Goal: Task Accomplishment & Management: Complete application form

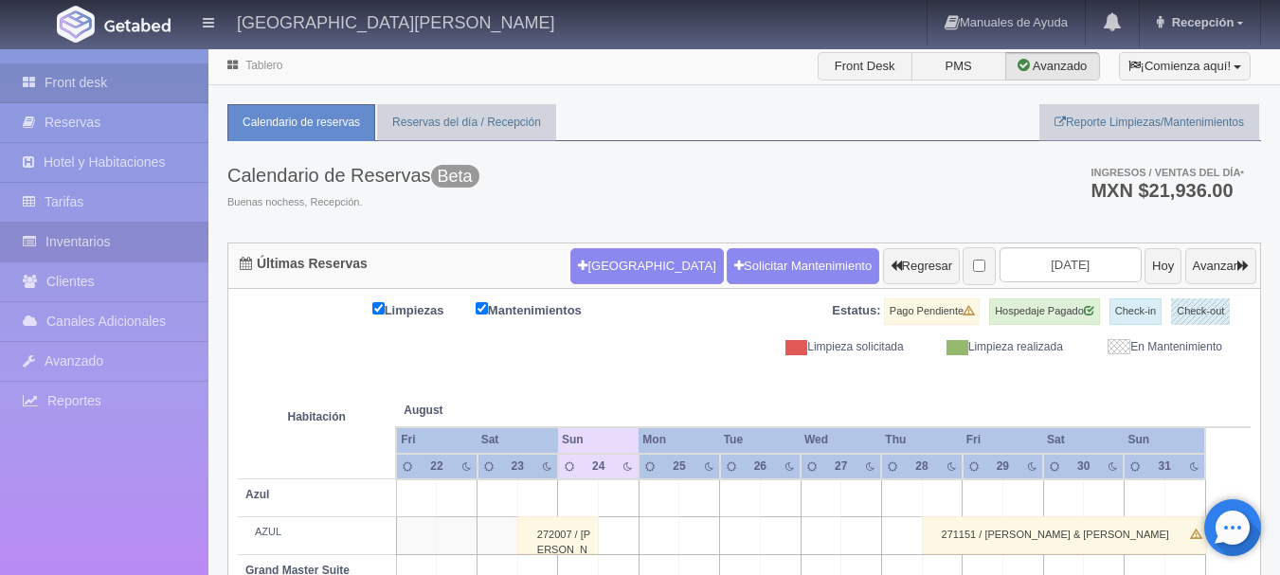
click at [70, 243] on link "Inventarios" at bounding box center [104, 242] width 208 height 39
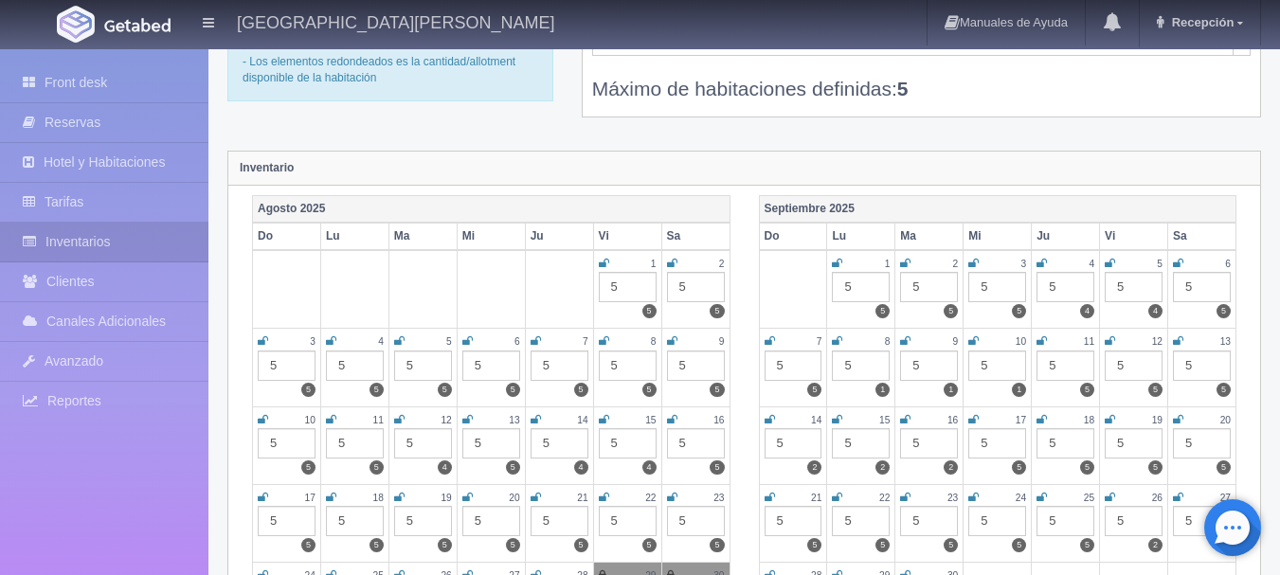
scroll to position [6, 0]
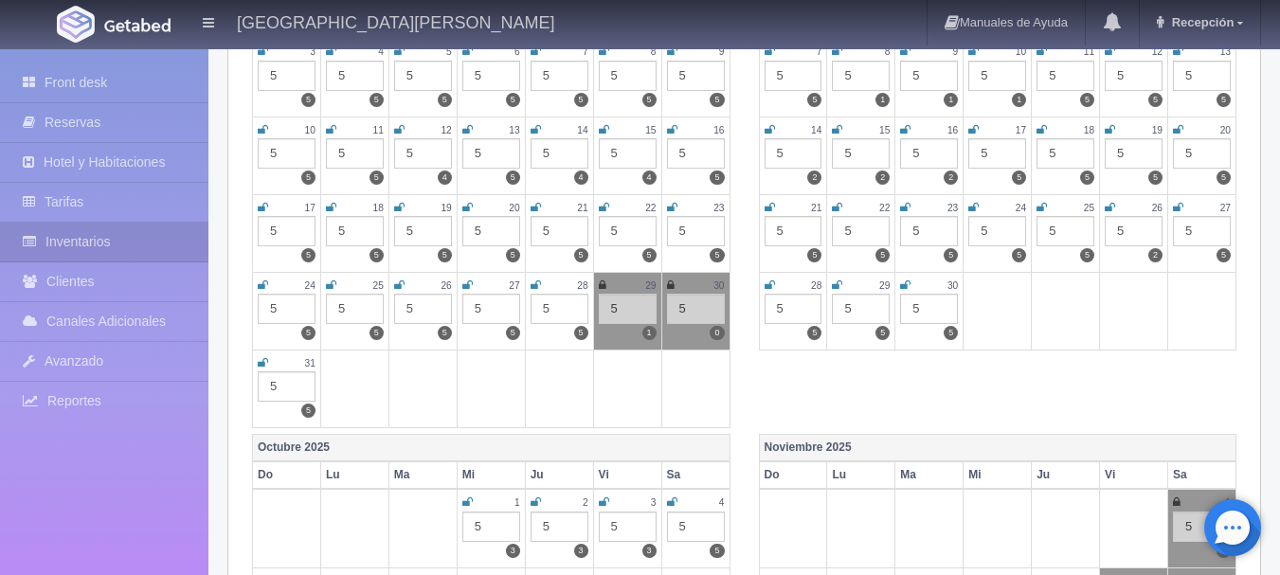
scroll to position [0, 0]
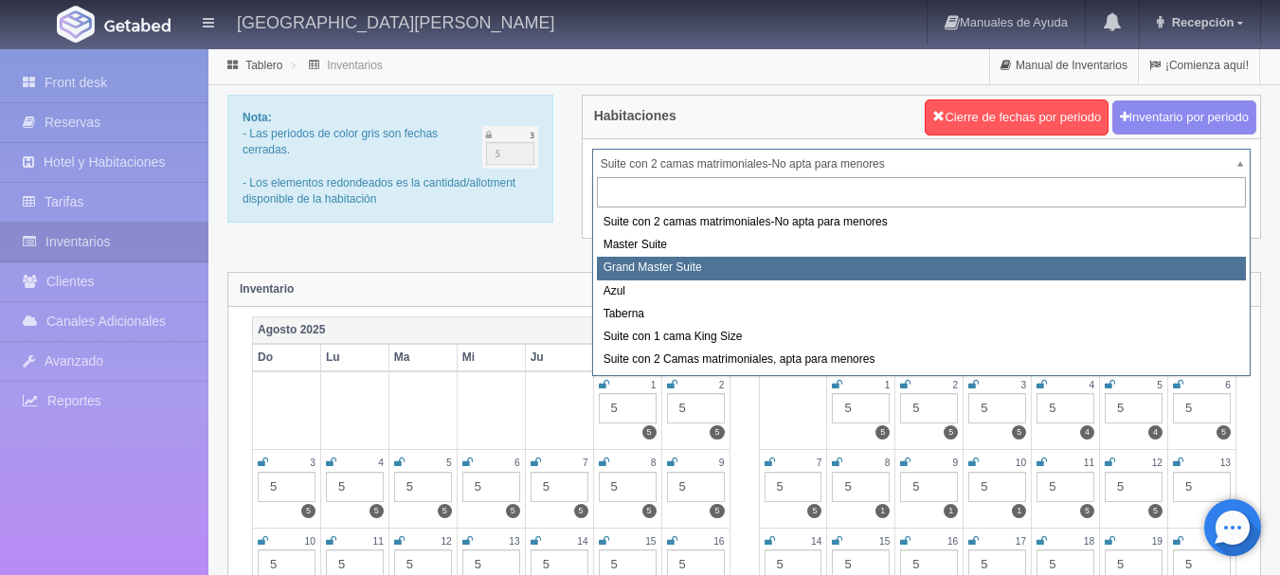
select select "1918"
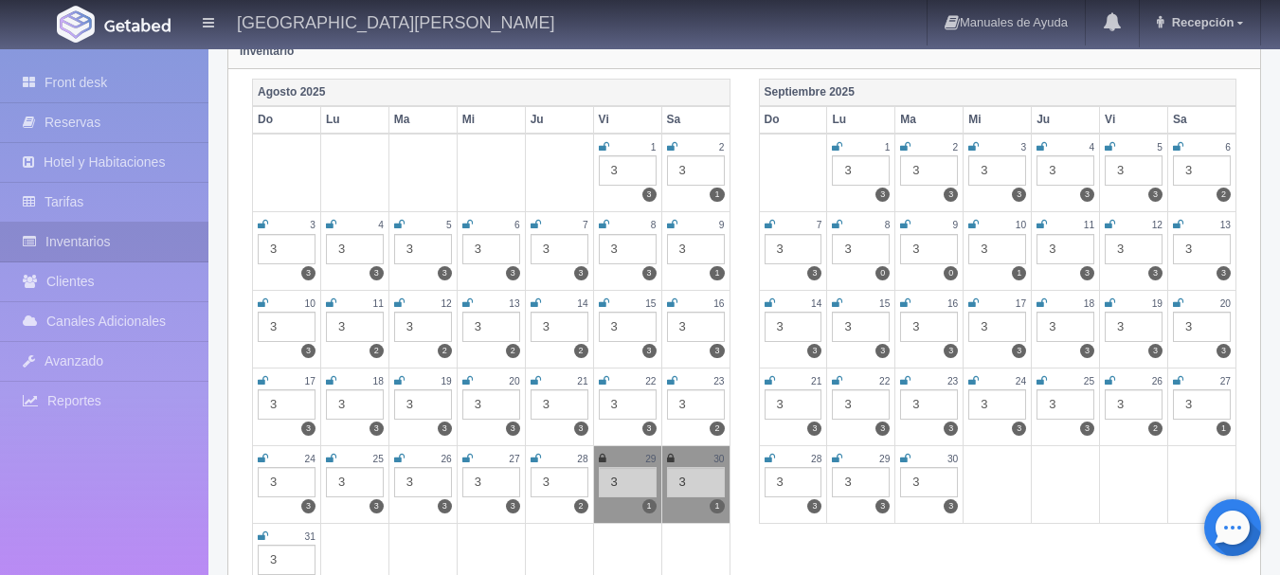
scroll to position [255, 0]
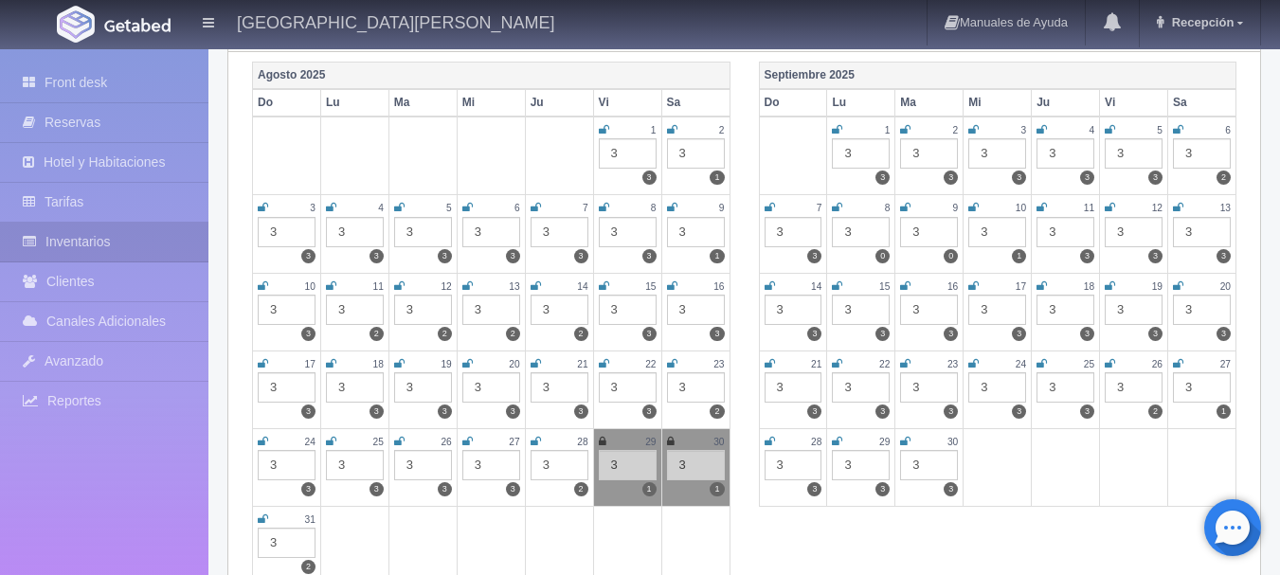
click at [605, 442] on icon at bounding box center [603, 441] width 8 height 11
click at [668, 439] on icon at bounding box center [671, 441] width 8 height 11
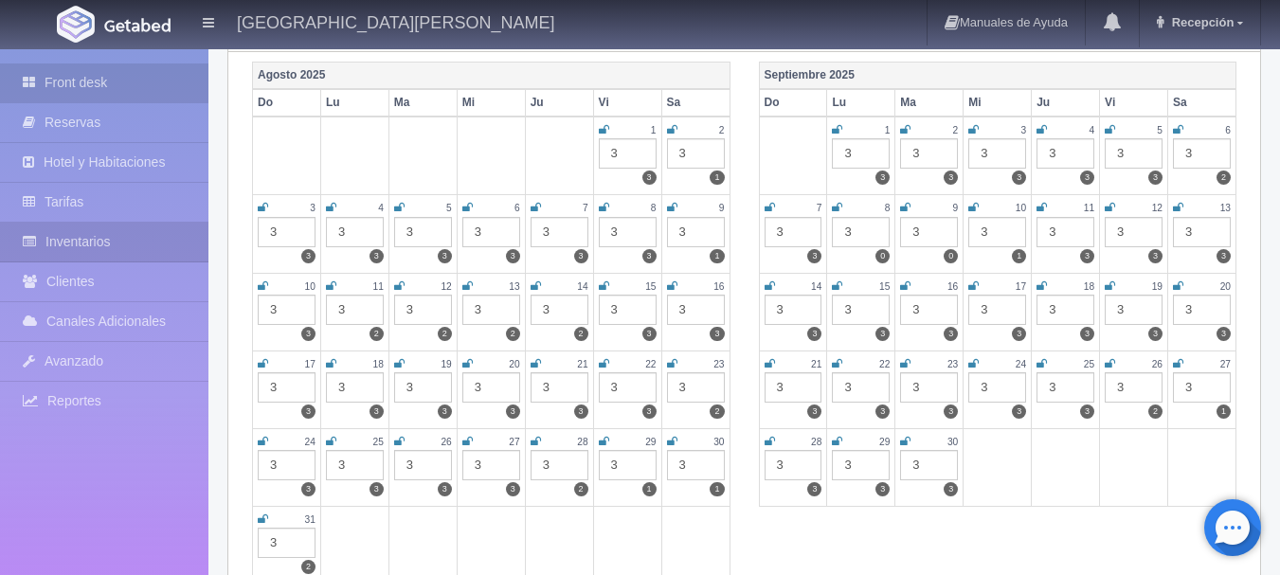
click at [78, 92] on link "Front desk" at bounding box center [104, 82] width 208 height 39
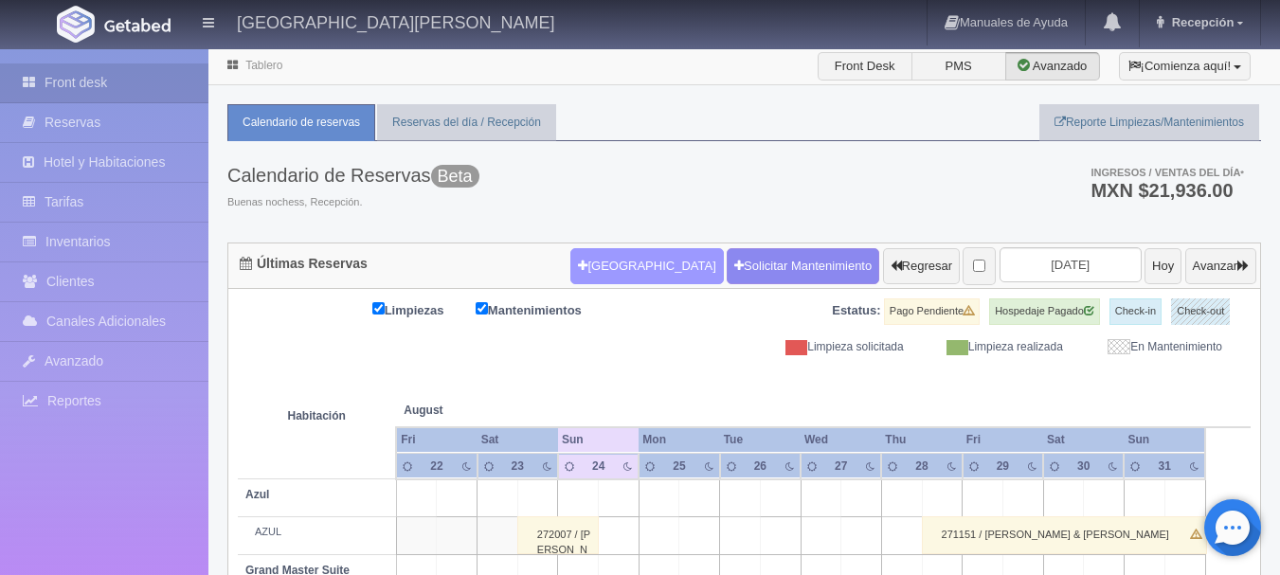
click at [597, 264] on button "Nueva Reserva" at bounding box center [646, 266] width 153 height 36
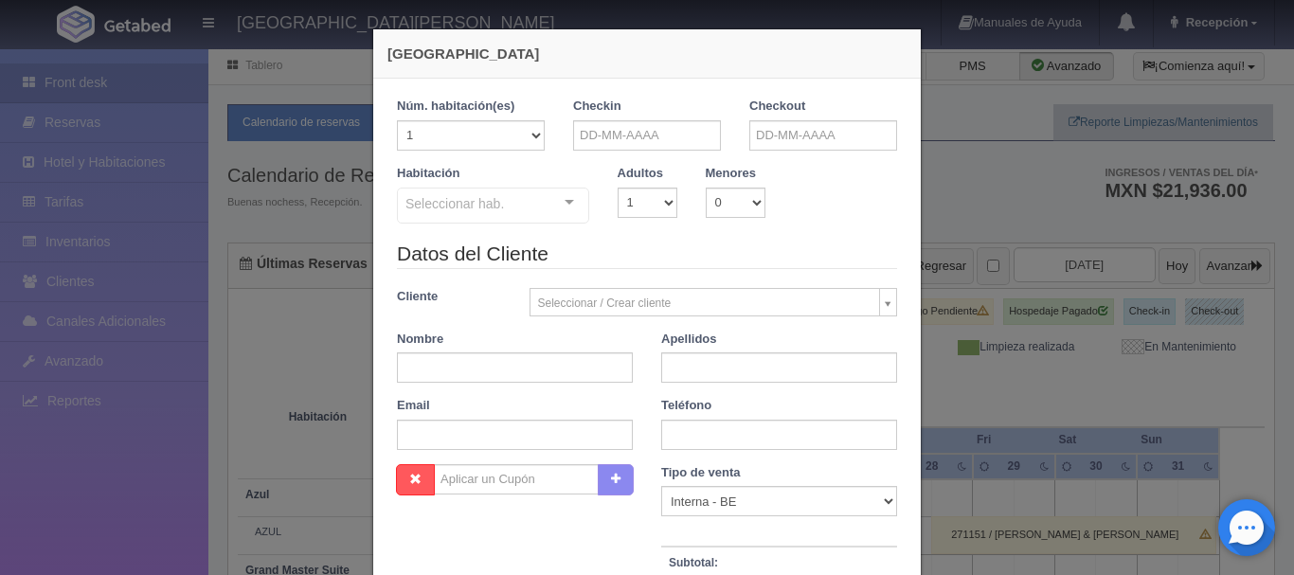
click at [563, 205] on div "Seleccionar hab. Suite con 2 camas matrimoniales-No apta para menores Suite con…" at bounding box center [493, 207] width 192 height 38
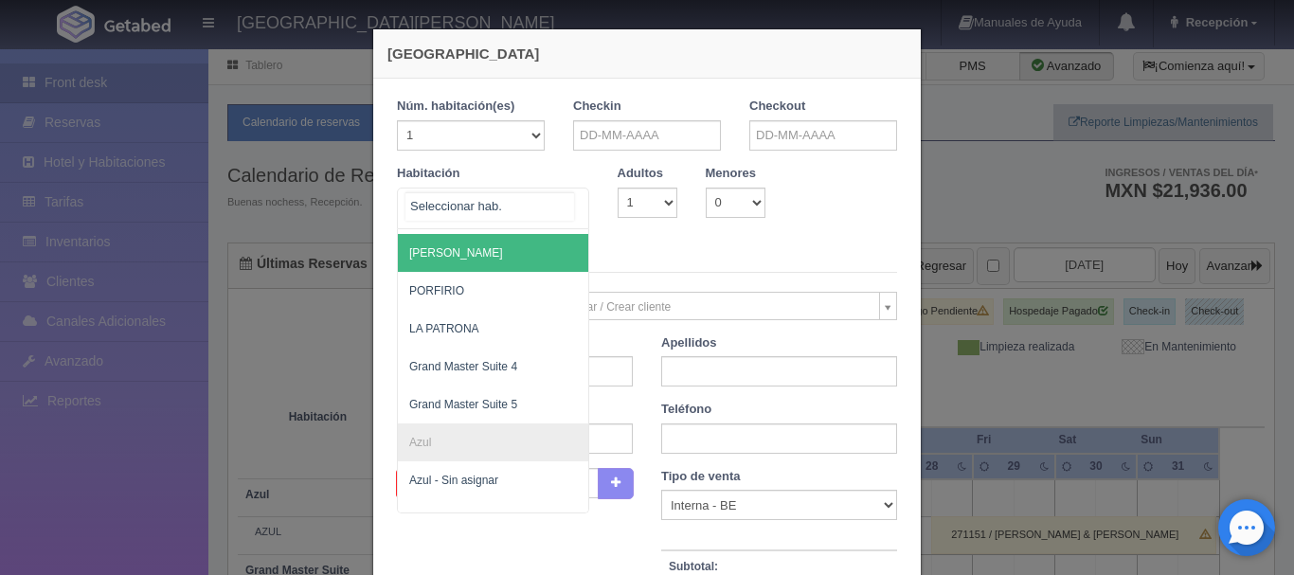
scroll to position [643, 0]
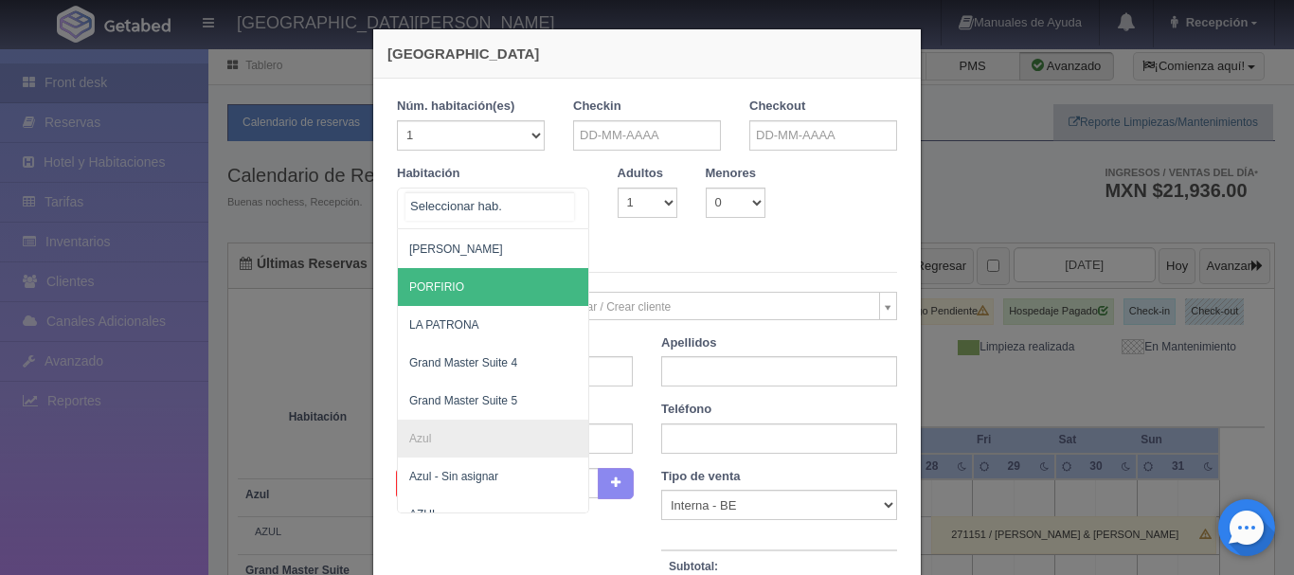
click at [464, 296] on span "PORFIRIO" at bounding box center [585, 287] width 374 height 38
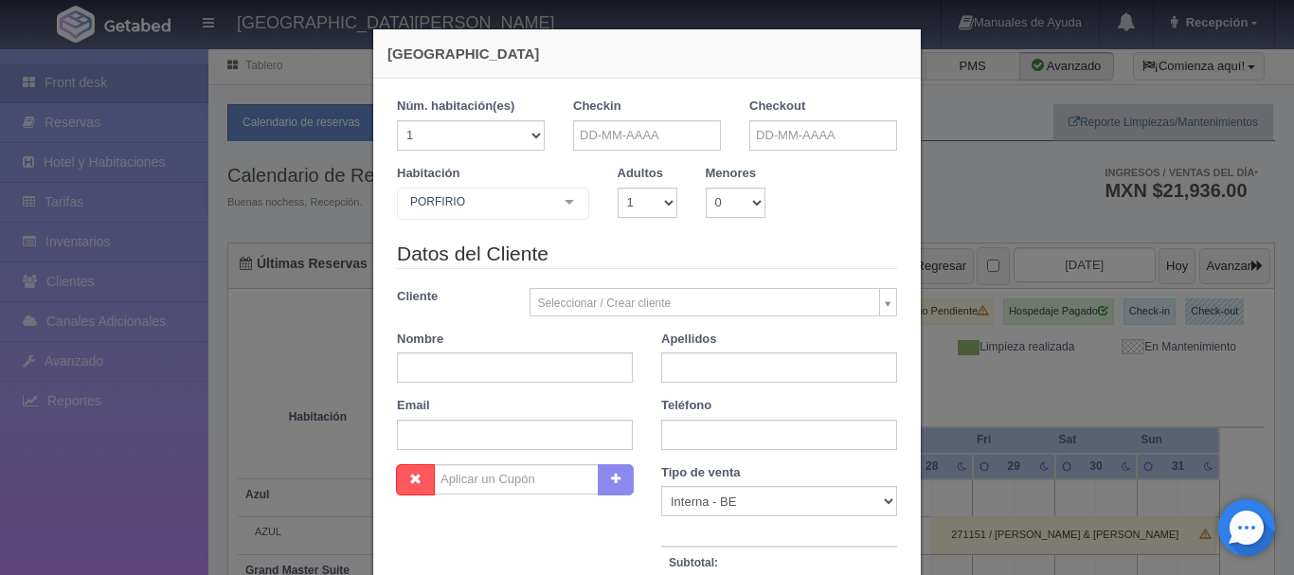
checkbox input "false"
click at [623, 139] on input "text" at bounding box center [647, 135] width 148 height 30
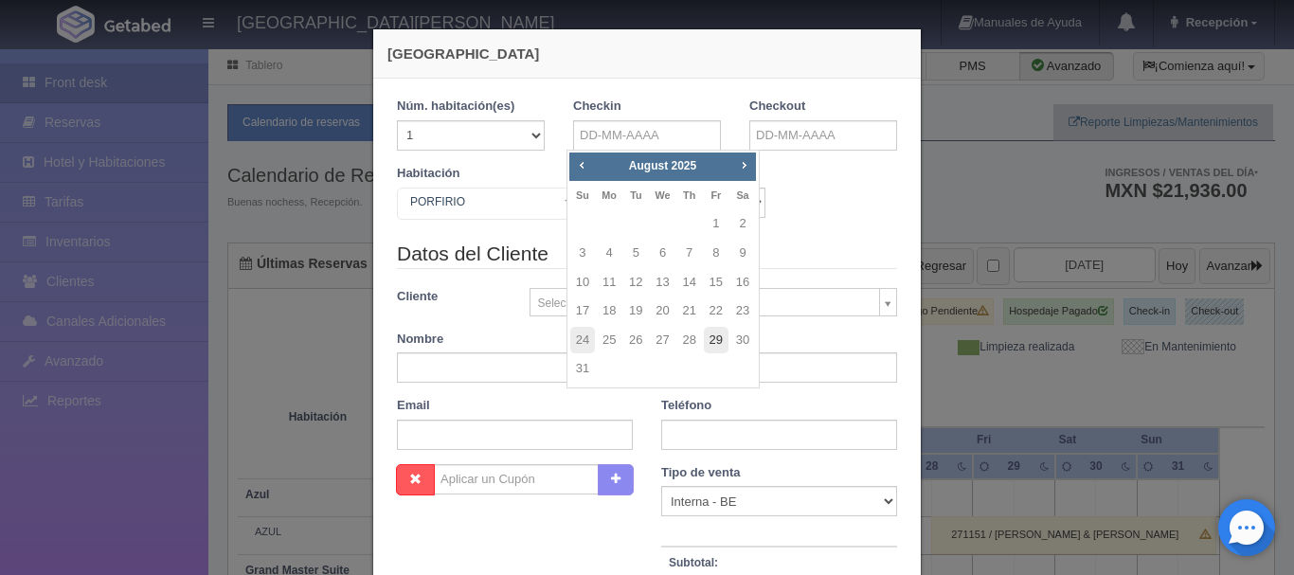
click at [714, 336] on link "29" at bounding box center [716, 340] width 25 height 27
type input "29-08-2025"
checkbox input "false"
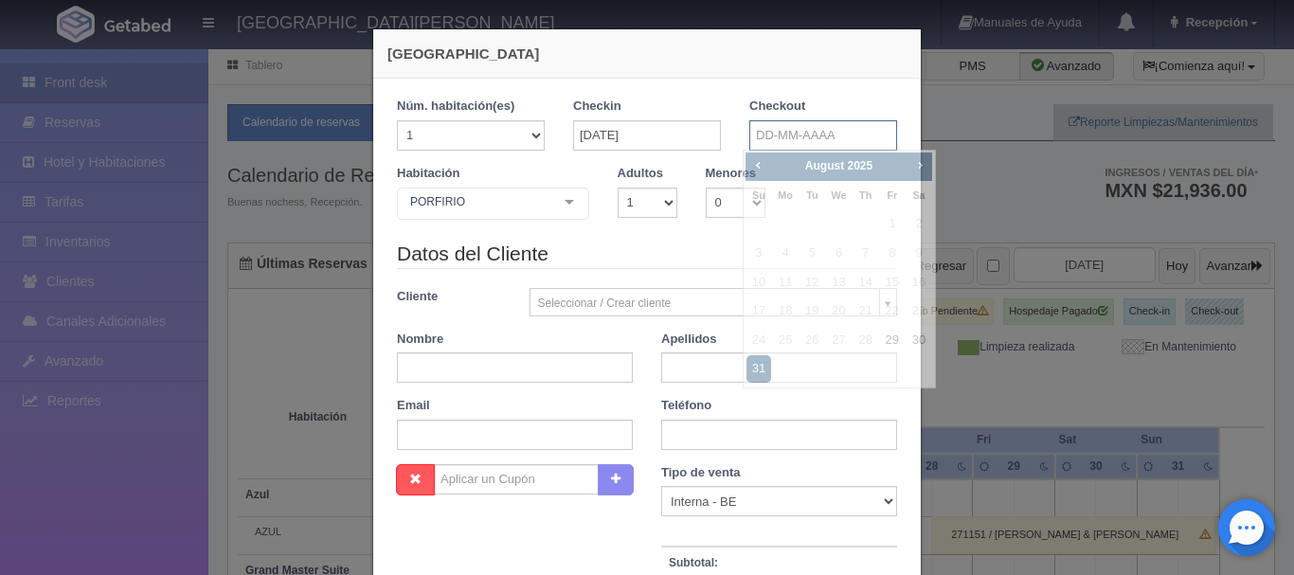
click at [757, 136] on input "text" at bounding box center [823, 135] width 148 height 30
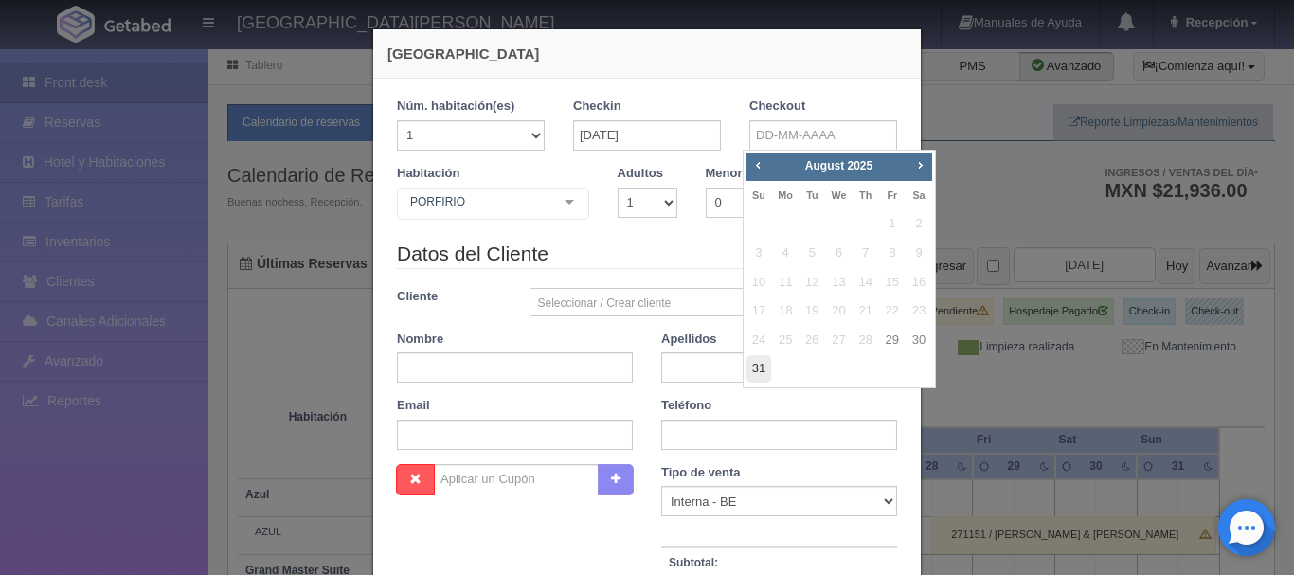
click at [762, 365] on link "31" at bounding box center [759, 368] width 25 height 27
type input "[DATE]"
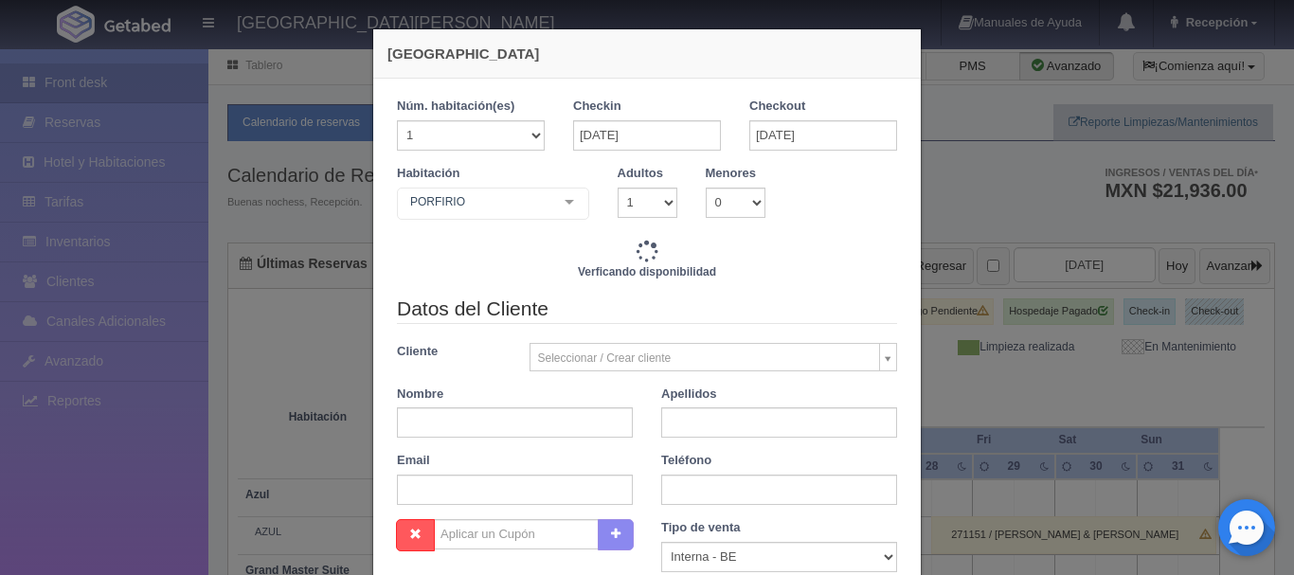
checkbox input "false"
type input "13680.00"
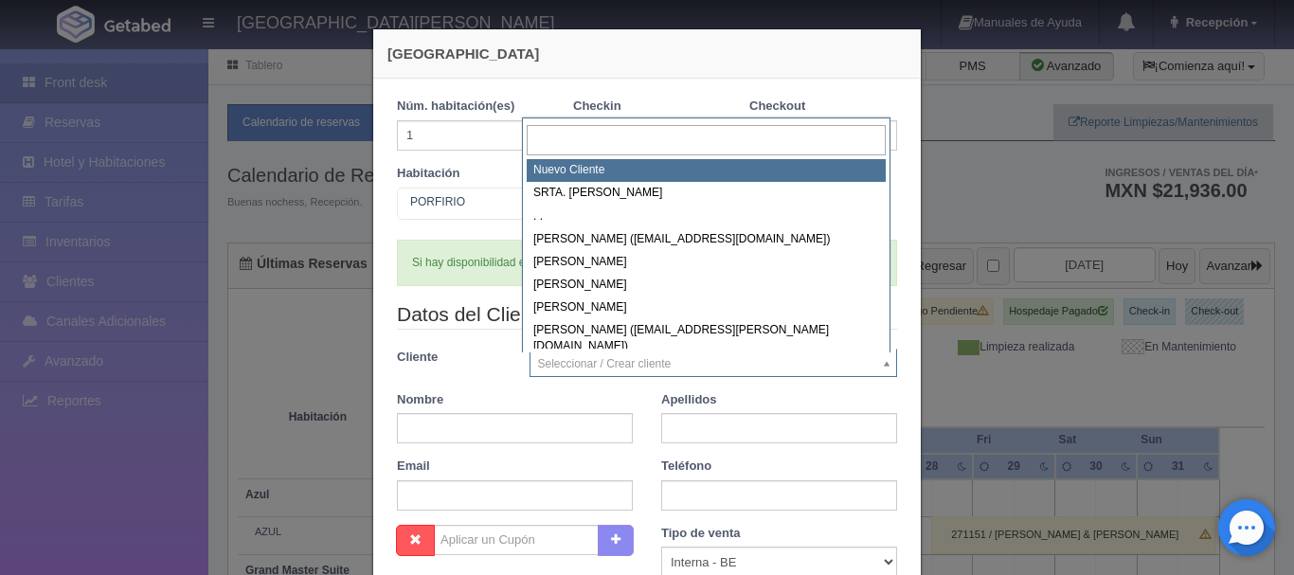
checkbox input "false"
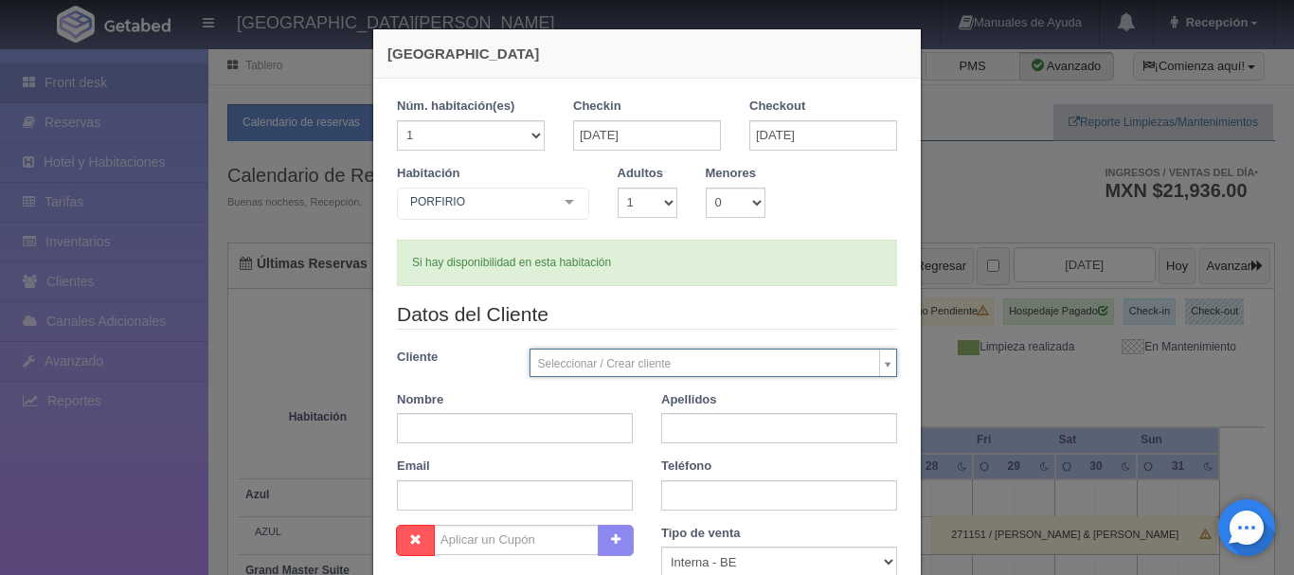
click at [444, 431] on input "text" at bounding box center [515, 428] width 236 height 30
type input "l"
type input "LUZ & TOMAS"
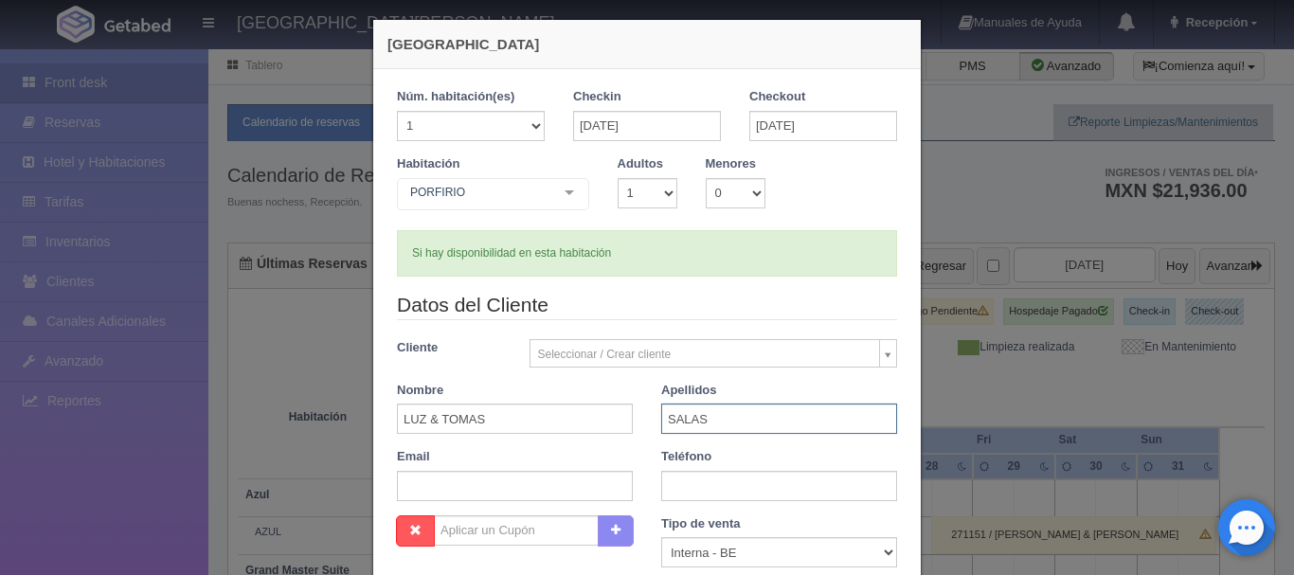
scroll to position [8, 0]
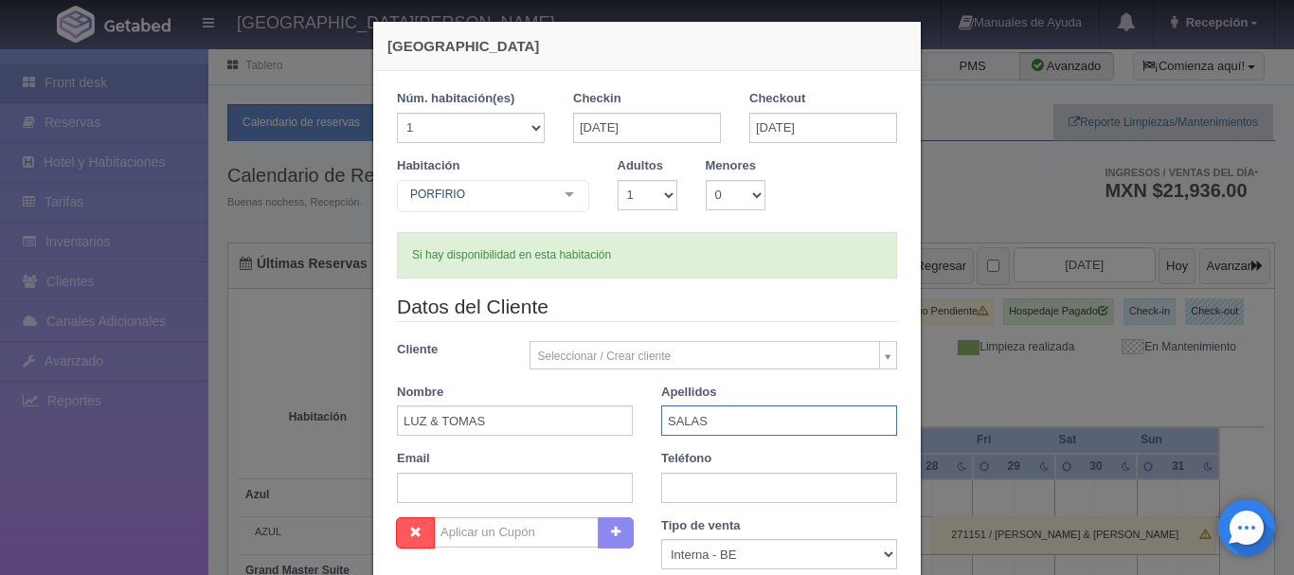
type input "SALAS"
click at [659, 198] on select "1 2 3 4 5 6 7 8 9 10" at bounding box center [648, 195] width 60 height 30
select select "2"
click at [618, 180] on select "1 2 3 4 5 6 7 8 9 10" at bounding box center [648, 195] width 60 height 30
checkbox input "false"
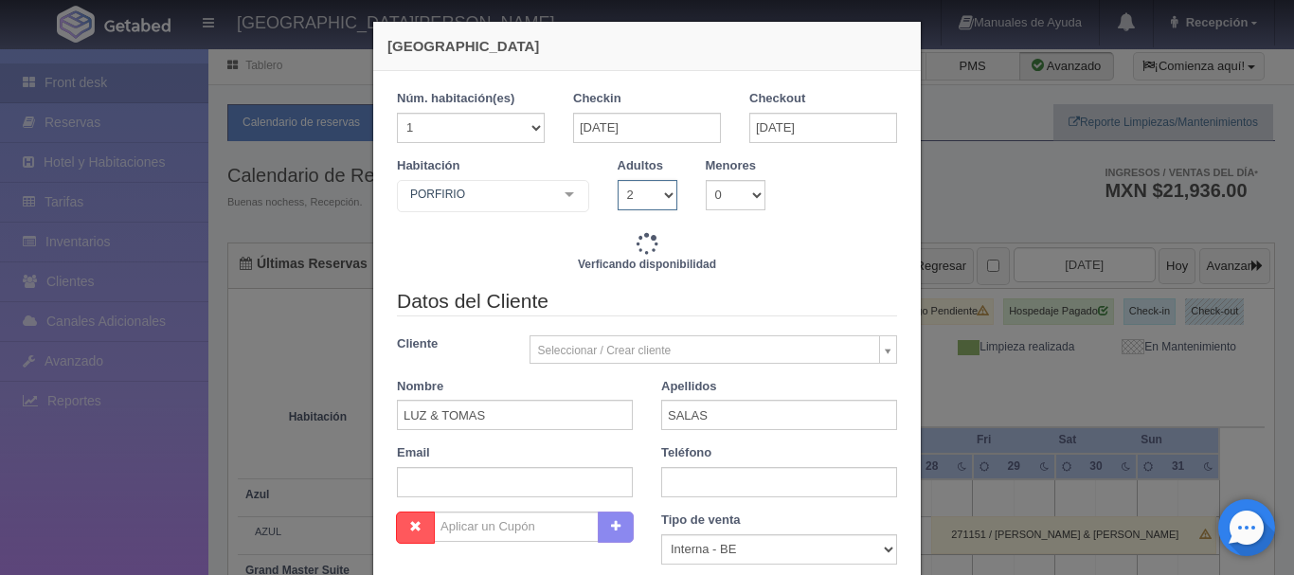
type input "13680.00"
checkbox input "false"
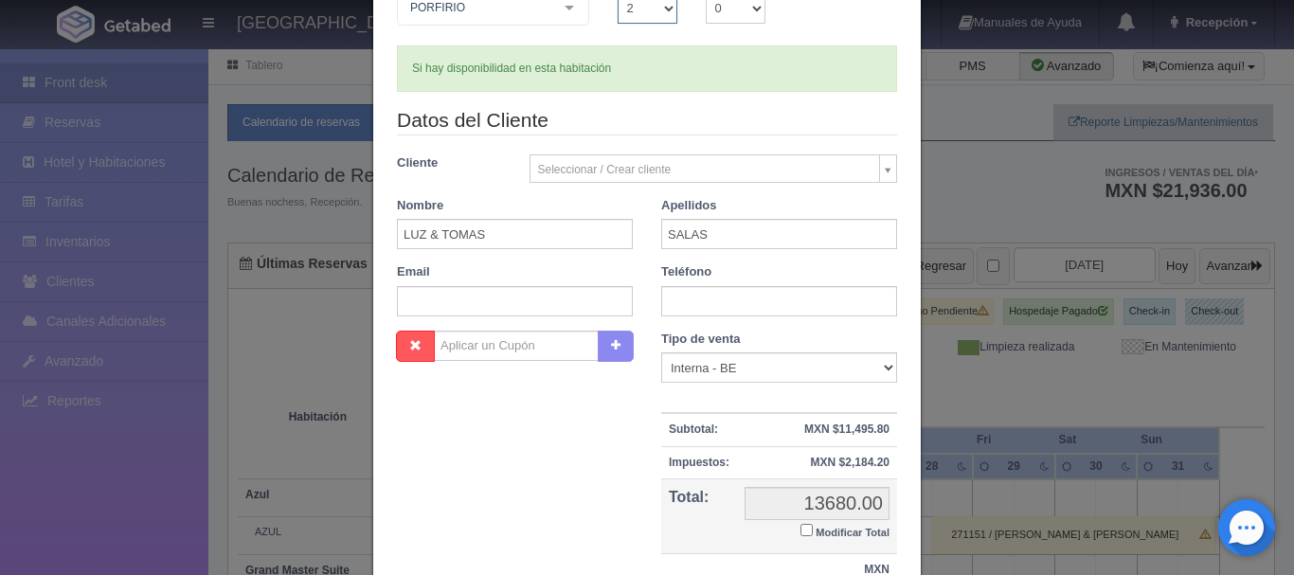
scroll to position [356, 0]
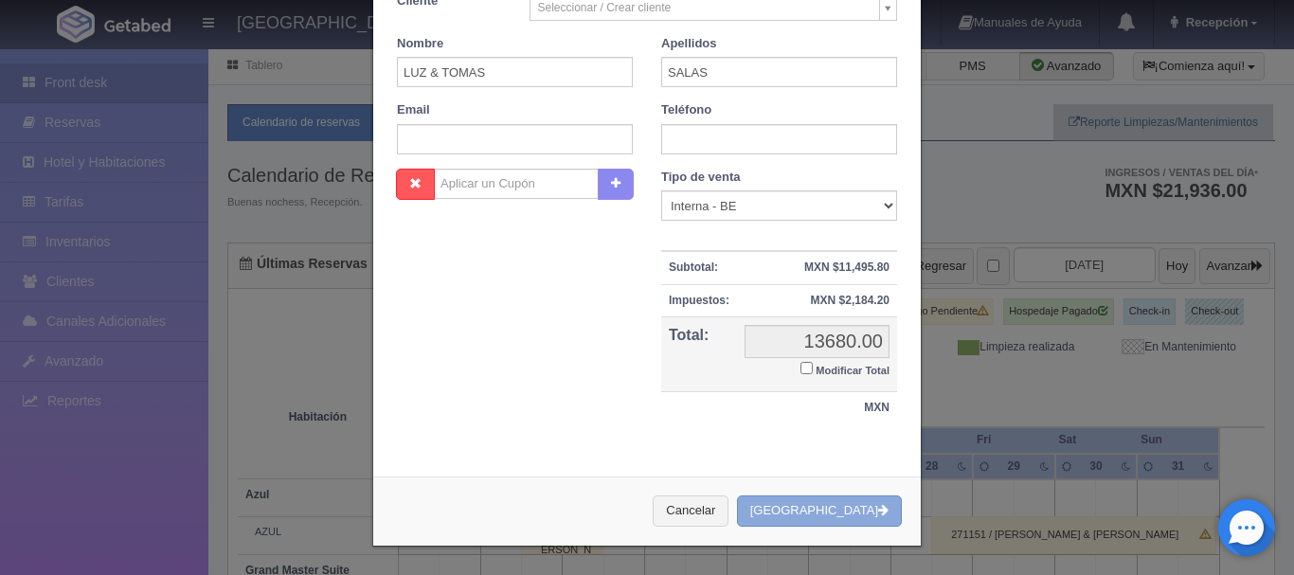
click at [821, 519] on button "[GEOGRAPHIC_DATA]" at bounding box center [819, 511] width 165 height 31
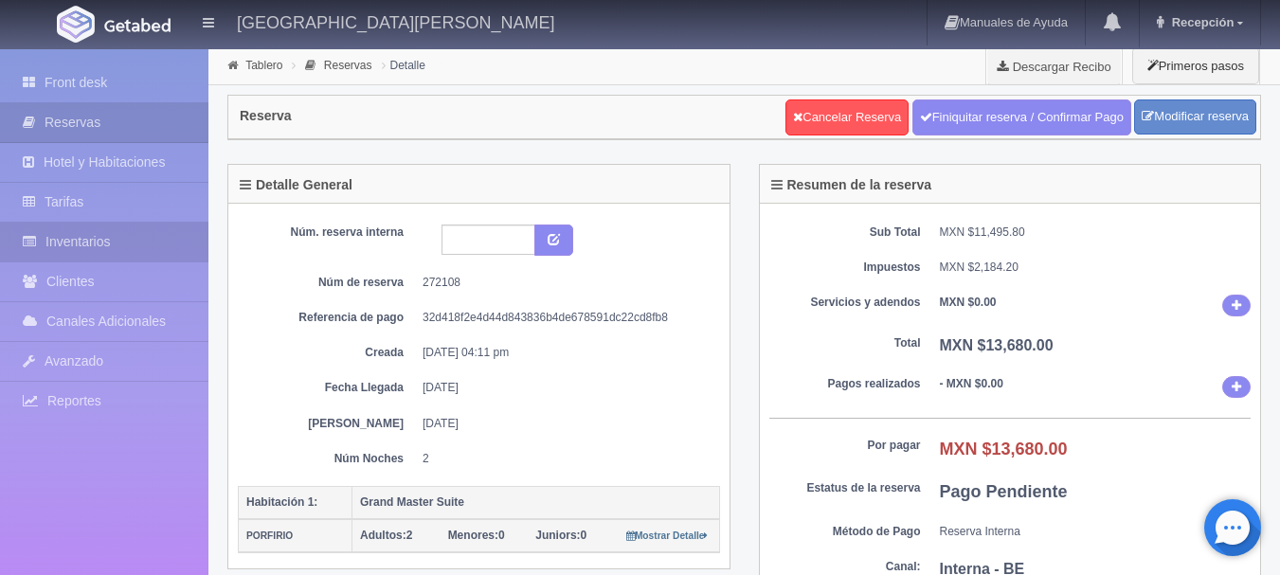
click at [117, 238] on link "Inventarios" at bounding box center [104, 242] width 208 height 39
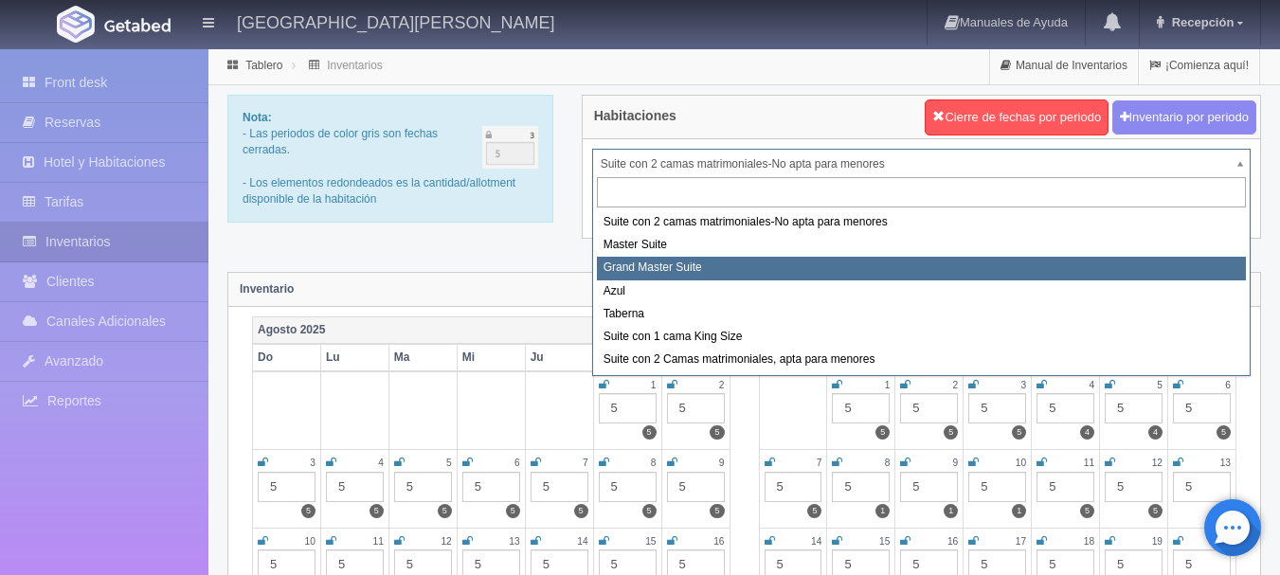
select select "1918"
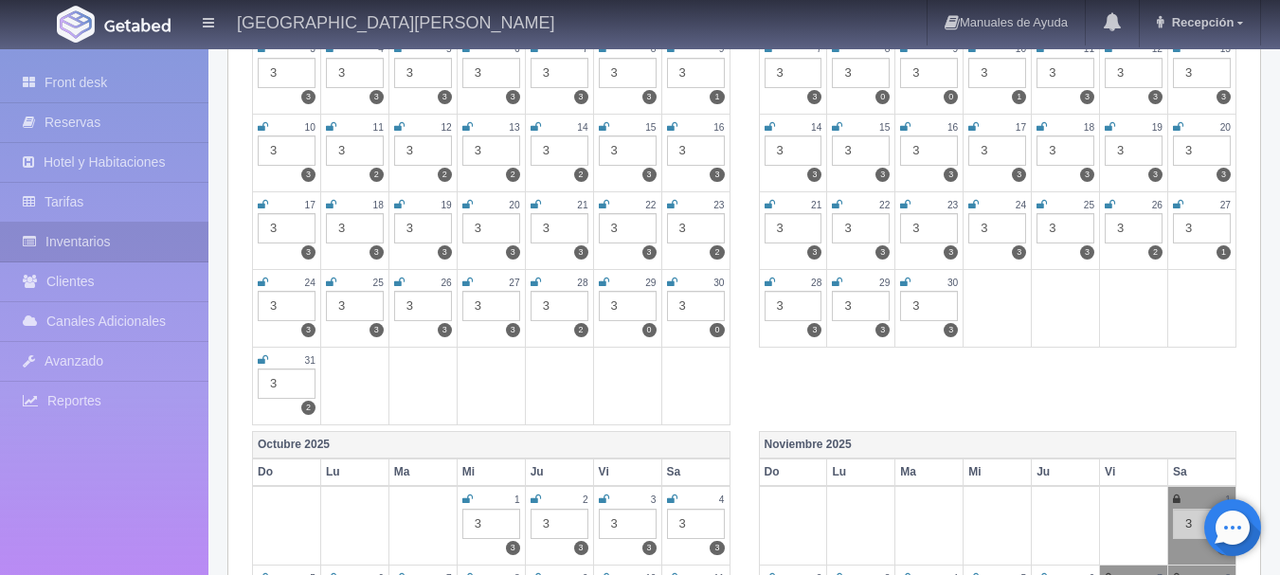
scroll to position [415, 0]
click at [604, 280] on icon at bounding box center [604, 281] width 10 height 11
click at [674, 283] on icon at bounding box center [672, 281] width 10 height 11
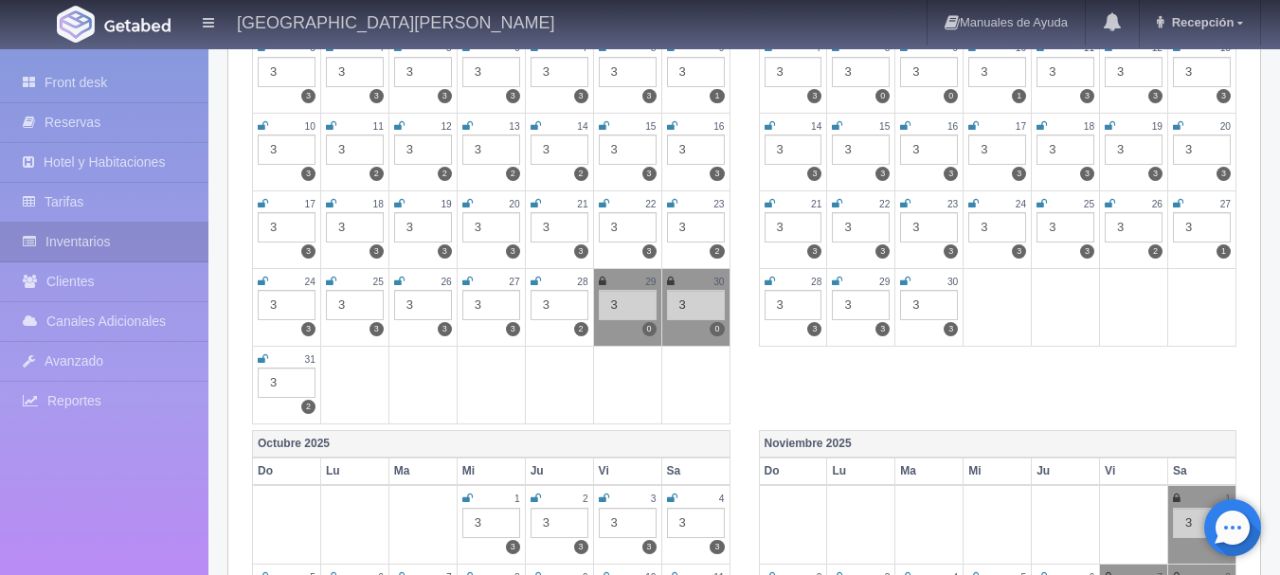
click at [263, 358] on icon at bounding box center [263, 358] width 10 height 11
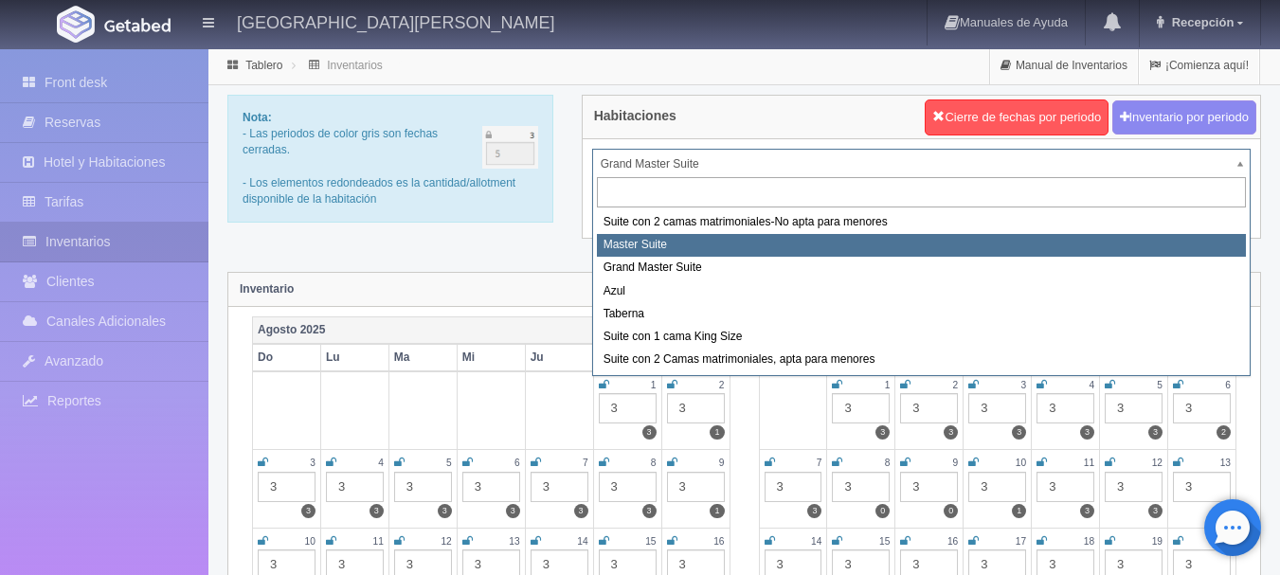
select select "1894"
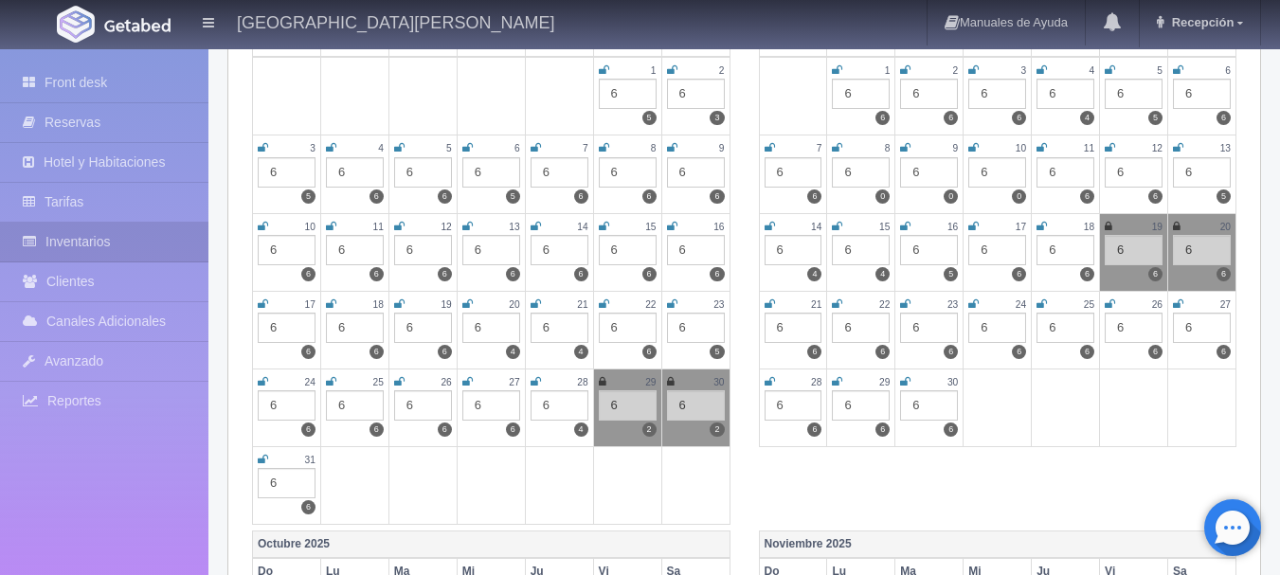
scroll to position [316, 0]
click at [601, 384] on icon at bounding box center [603, 380] width 8 height 11
click at [670, 383] on icon at bounding box center [671, 380] width 8 height 11
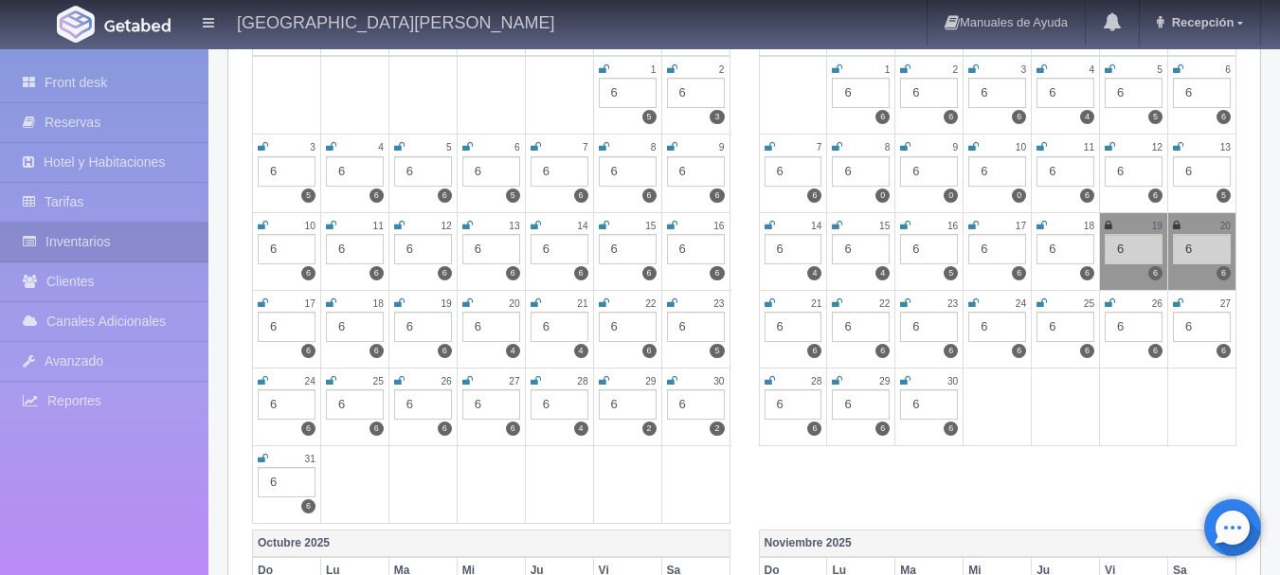
scroll to position [0, 0]
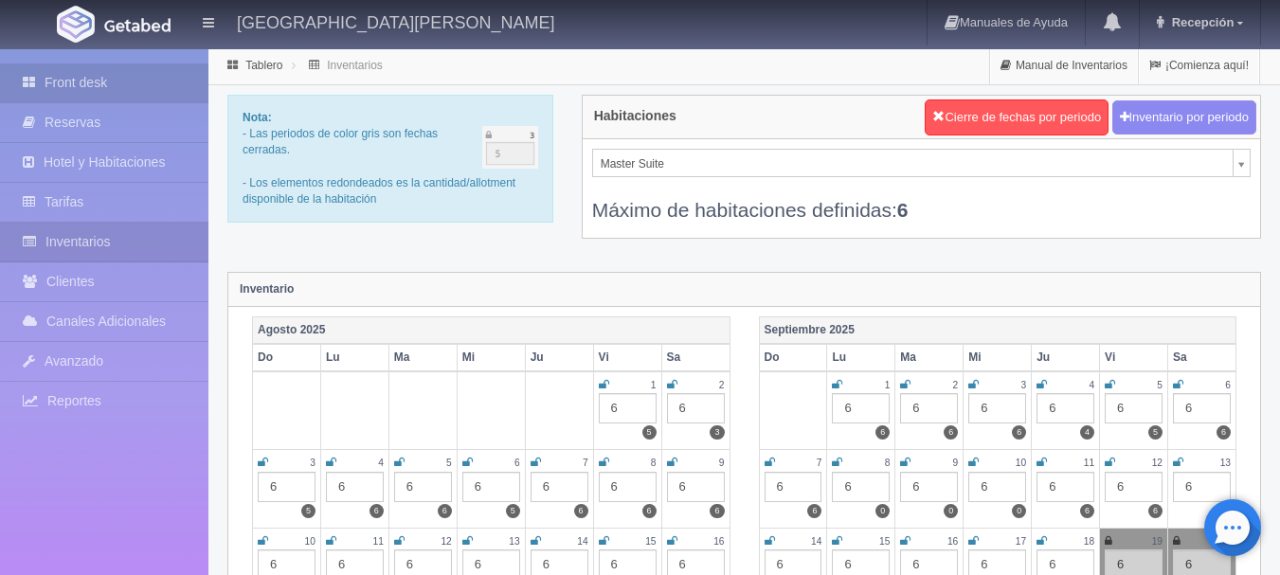
click at [106, 85] on link "Front desk" at bounding box center [104, 82] width 208 height 39
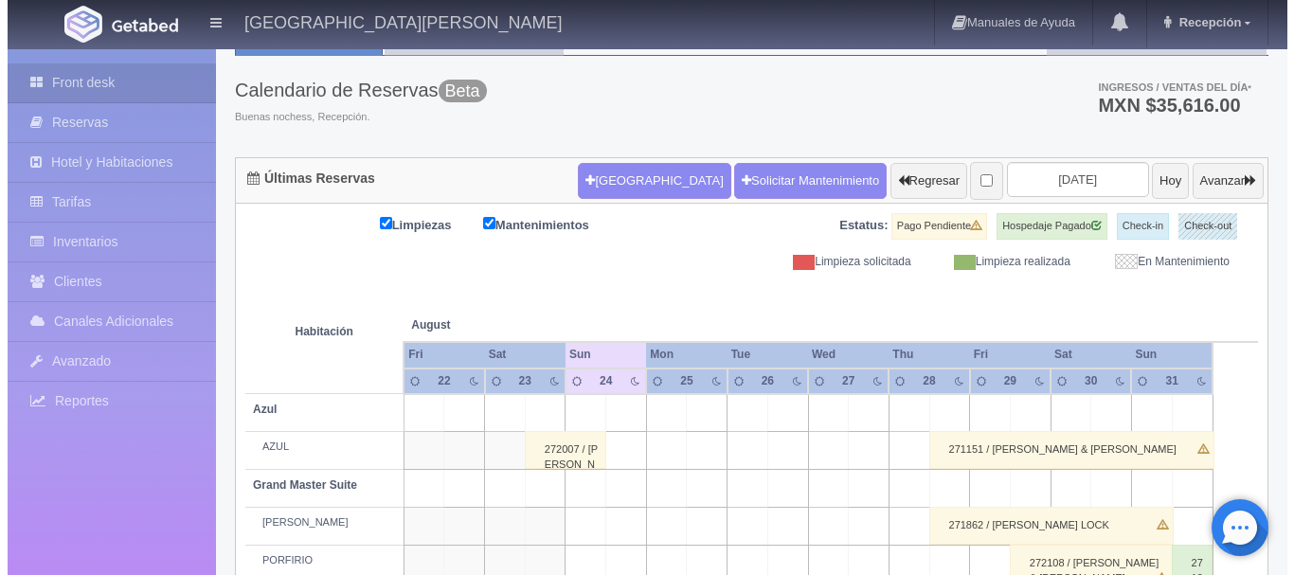
scroll to position [84, 0]
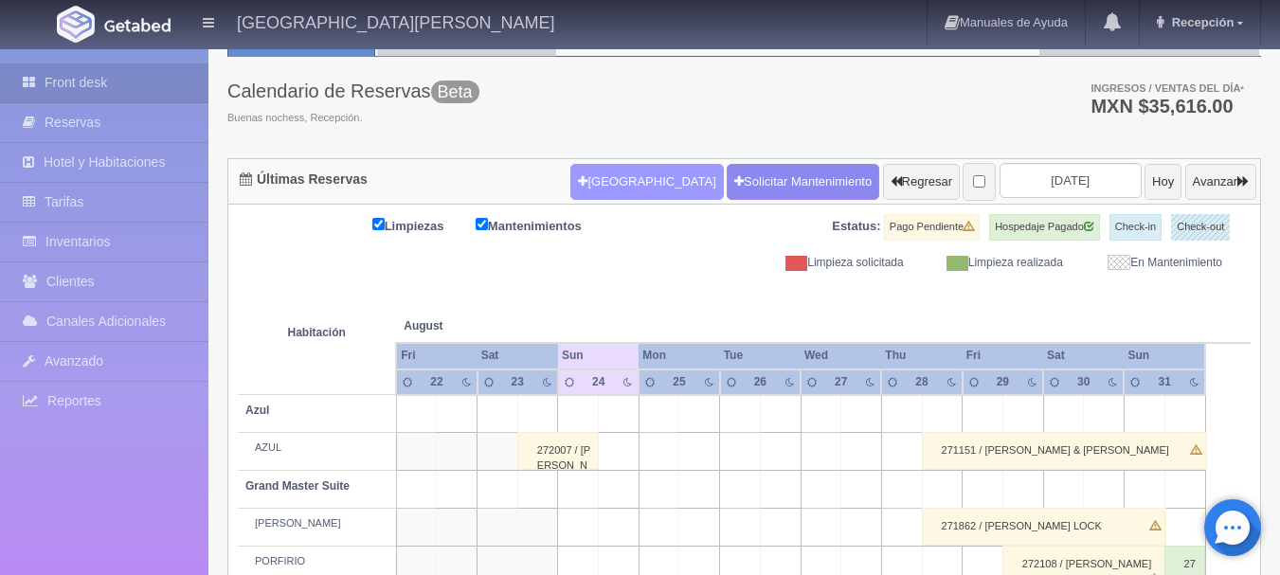
click at [603, 181] on button "[GEOGRAPHIC_DATA]" at bounding box center [646, 182] width 153 height 36
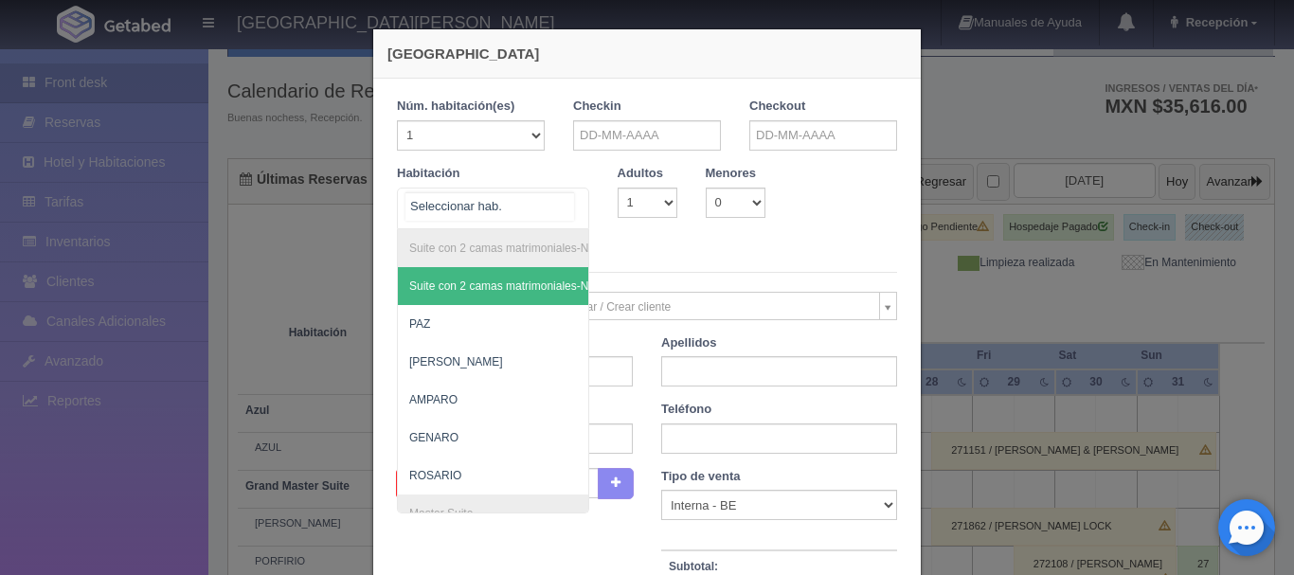
click at [563, 204] on div "Suite con 2 camas matrimoniales-No apta para menores Suite con 2 camas matrimon…" at bounding box center [493, 209] width 192 height 42
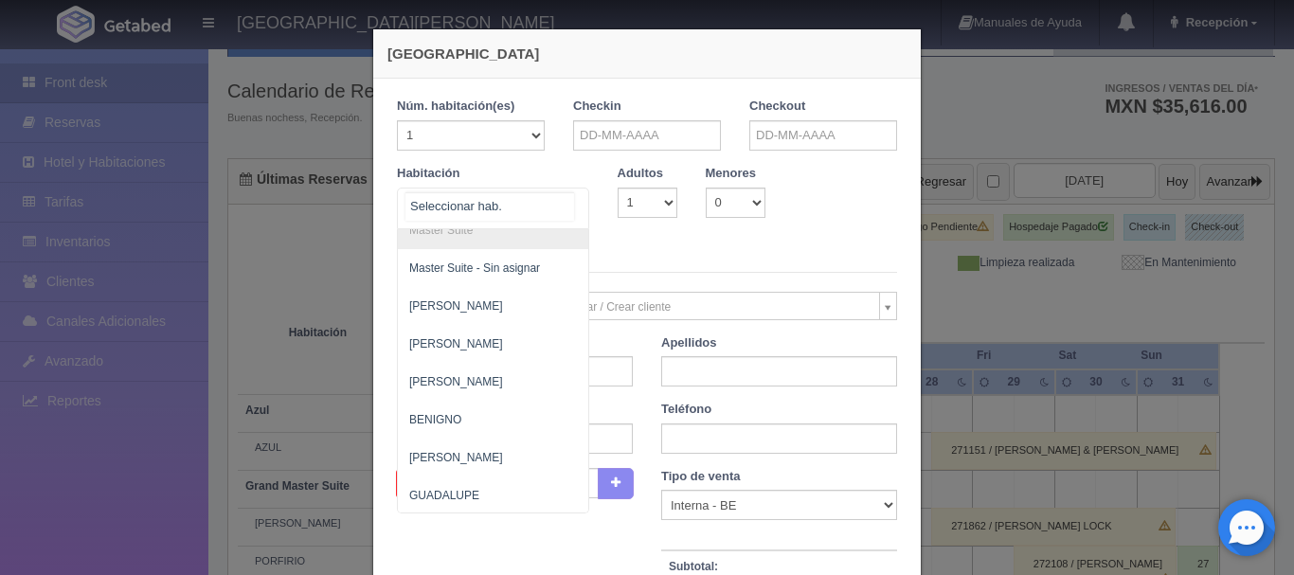
scroll to position [284, 0]
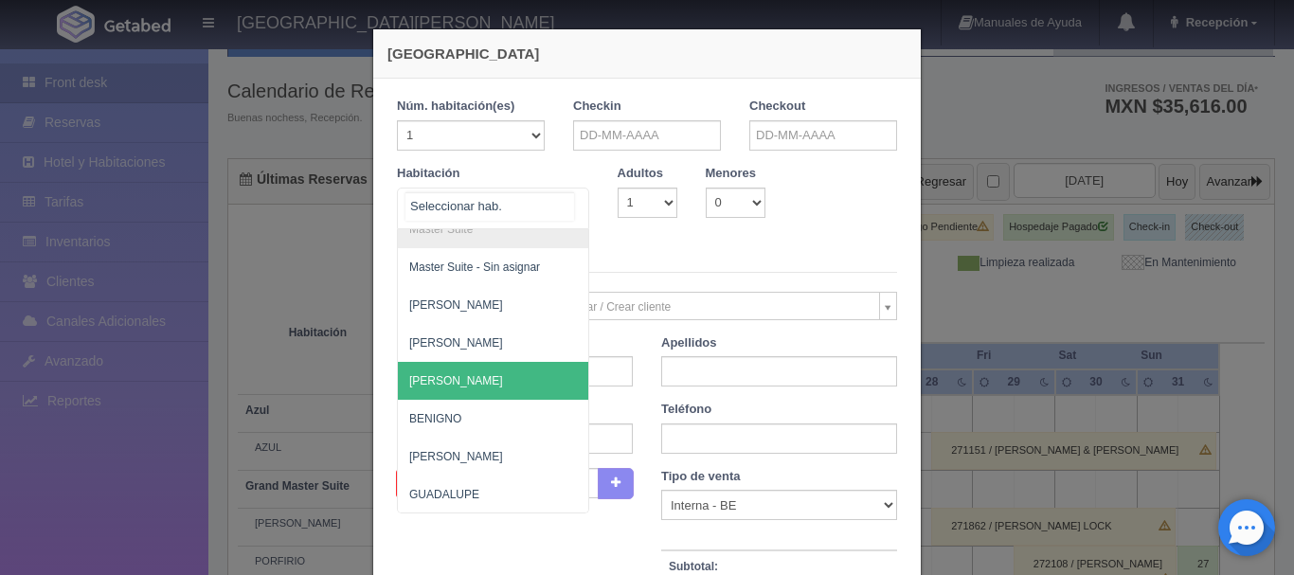
click at [492, 386] on span "[PERSON_NAME]" at bounding box center [585, 381] width 374 height 38
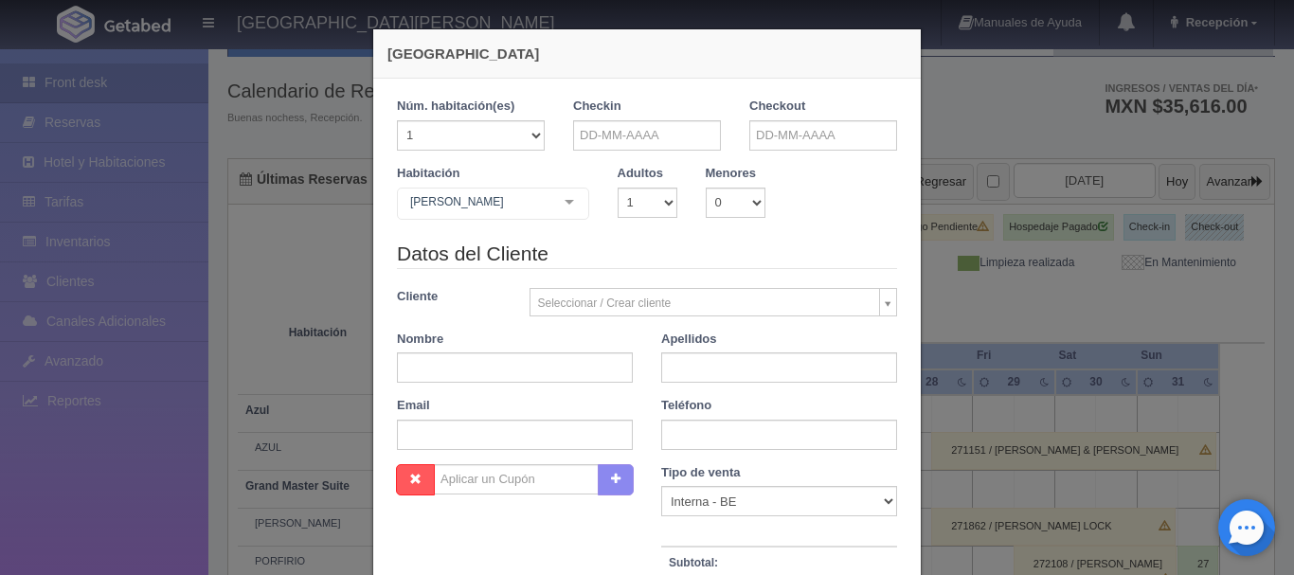
checkbox input "false"
click at [658, 133] on input "text" at bounding box center [647, 135] width 148 height 30
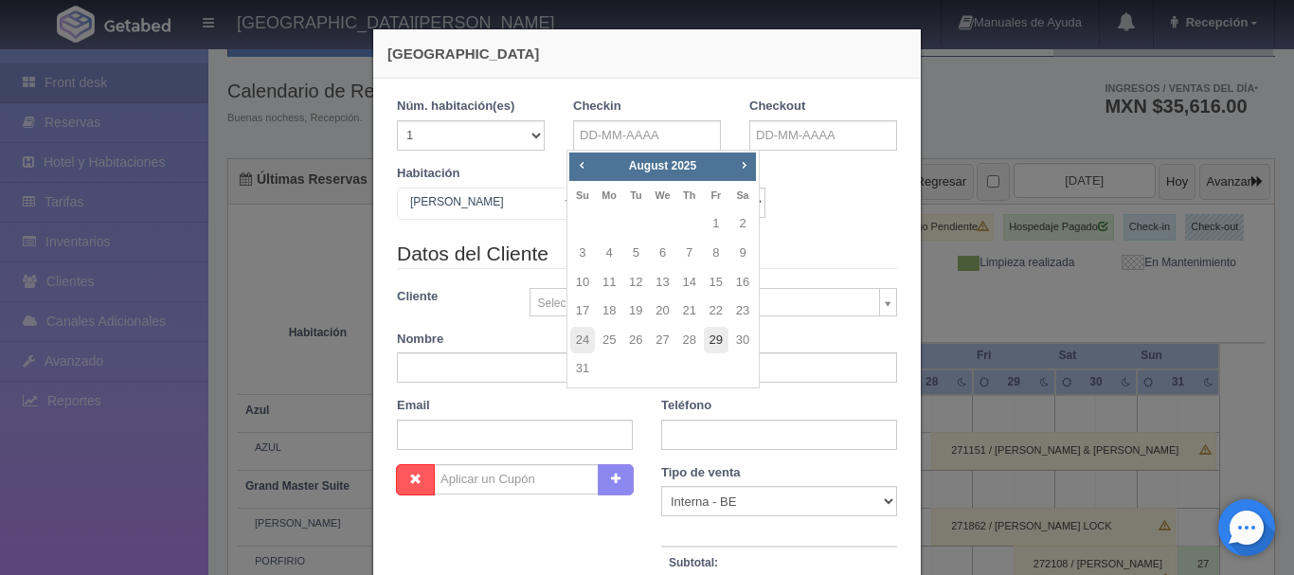
click at [722, 343] on link "29" at bounding box center [716, 340] width 25 height 27
type input "29-08-2025"
checkbox input "false"
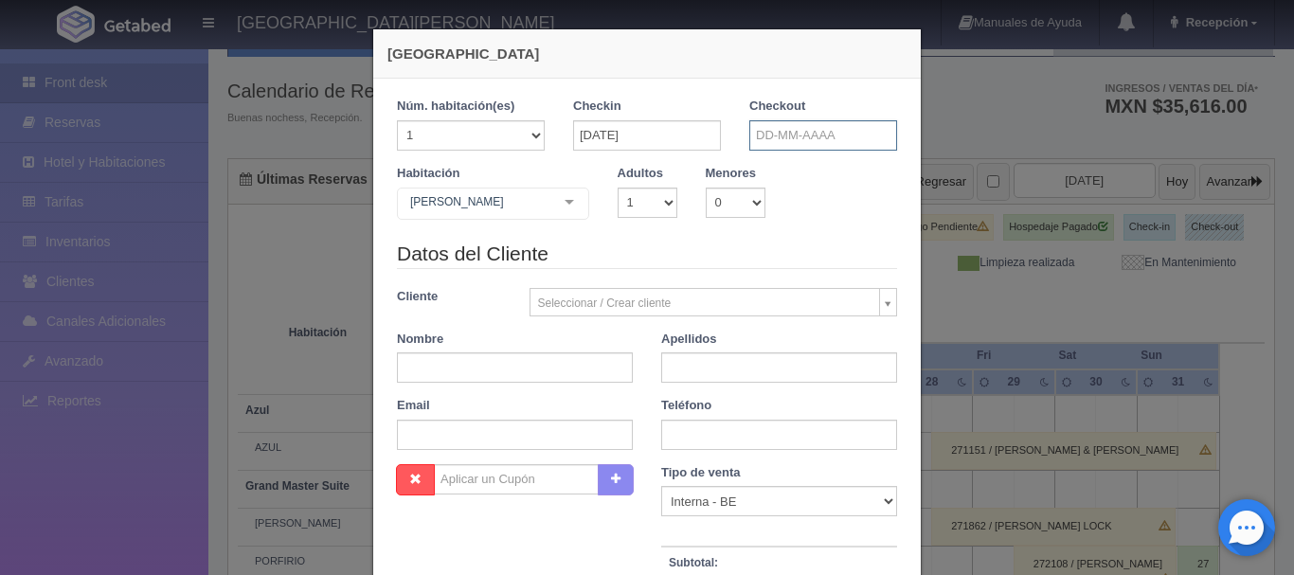
click at [766, 138] on input "text" at bounding box center [823, 135] width 148 height 30
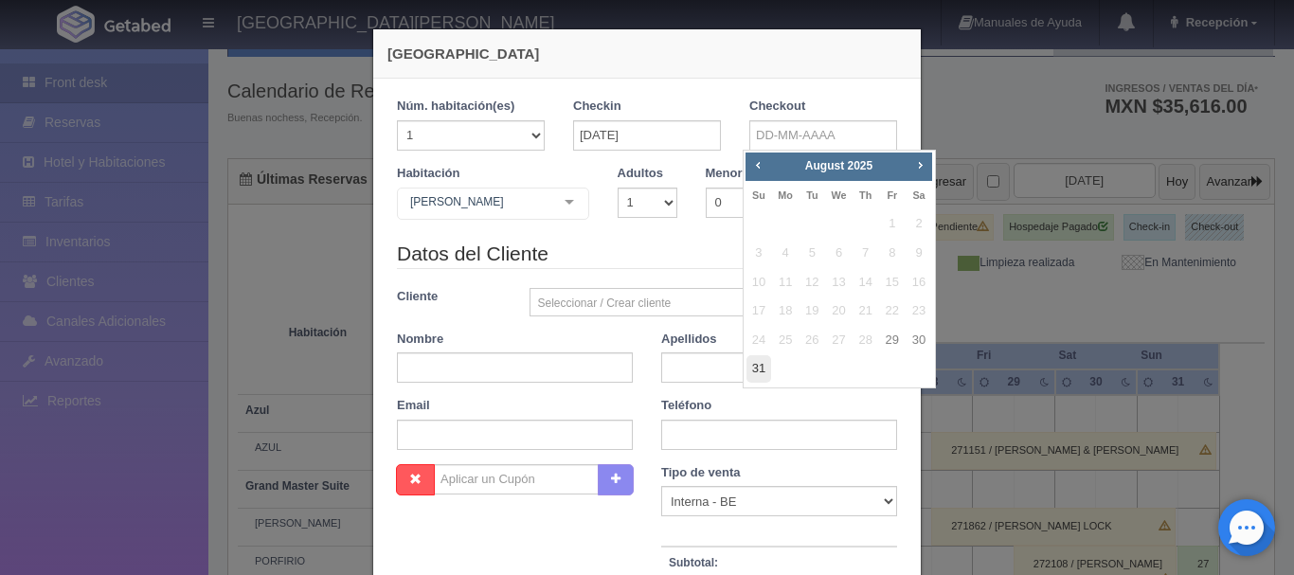
click at [749, 371] on link "31" at bounding box center [759, 368] width 25 height 27
type input "31-08-2025"
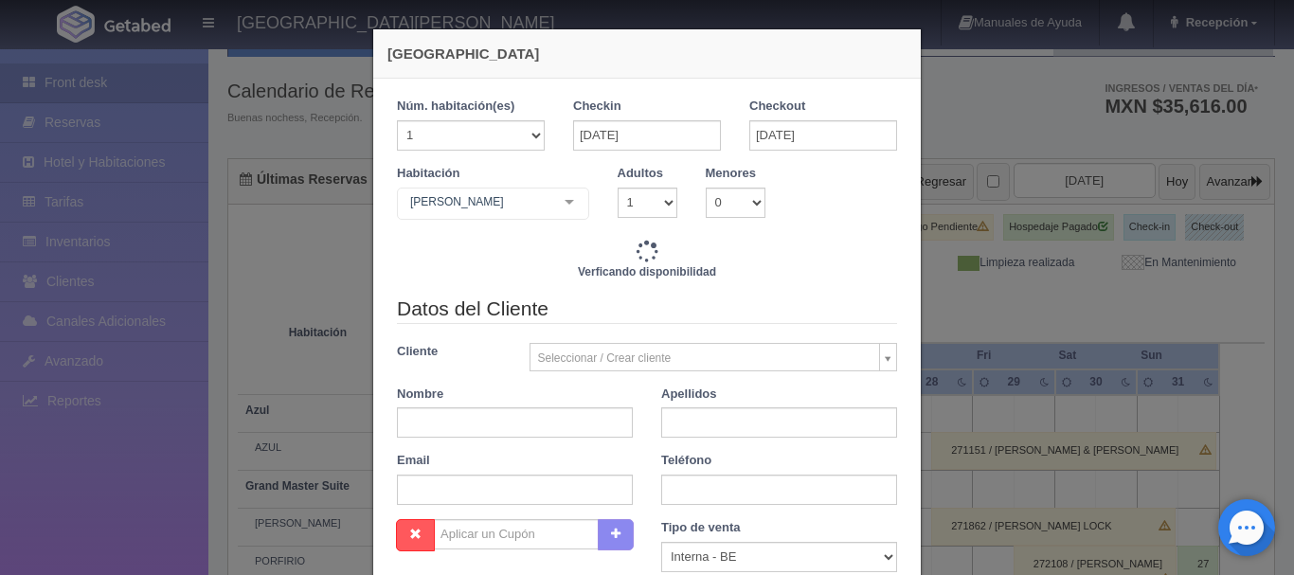
checkbox input "false"
type input "12240.00"
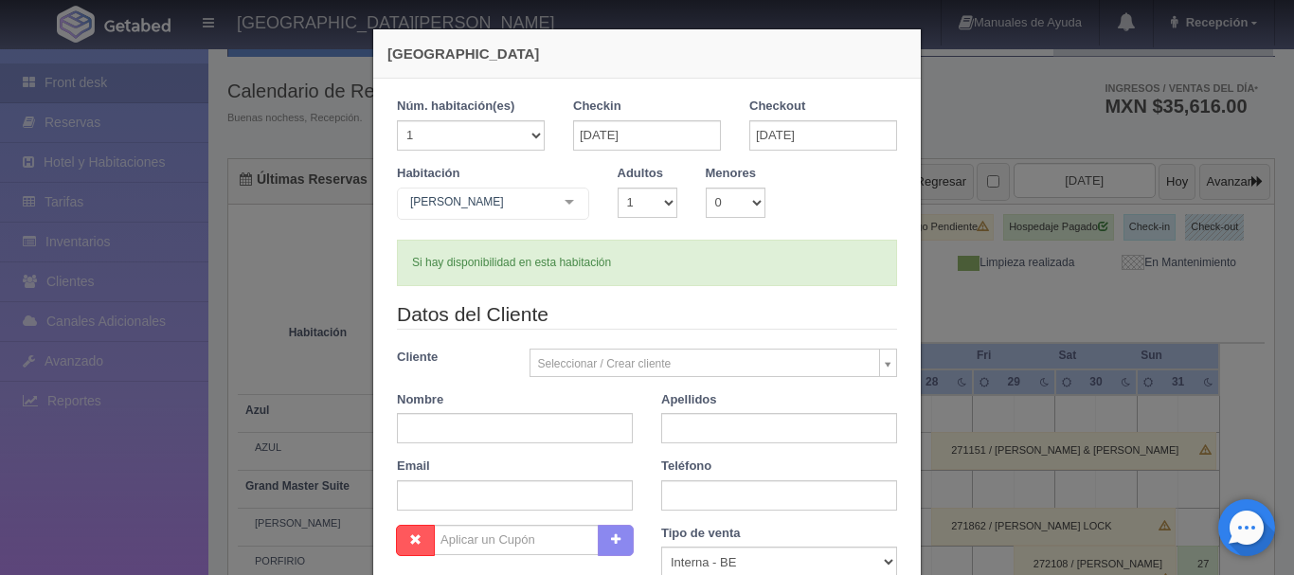
checkbox input "false"
click at [659, 200] on select "1 2 3 4 5 6 7 8 9 10" at bounding box center [648, 203] width 60 height 30
select select "2"
click at [618, 188] on select "1 2 3 4 5 6 7 8 9 10" at bounding box center [648, 203] width 60 height 30
checkbox input "false"
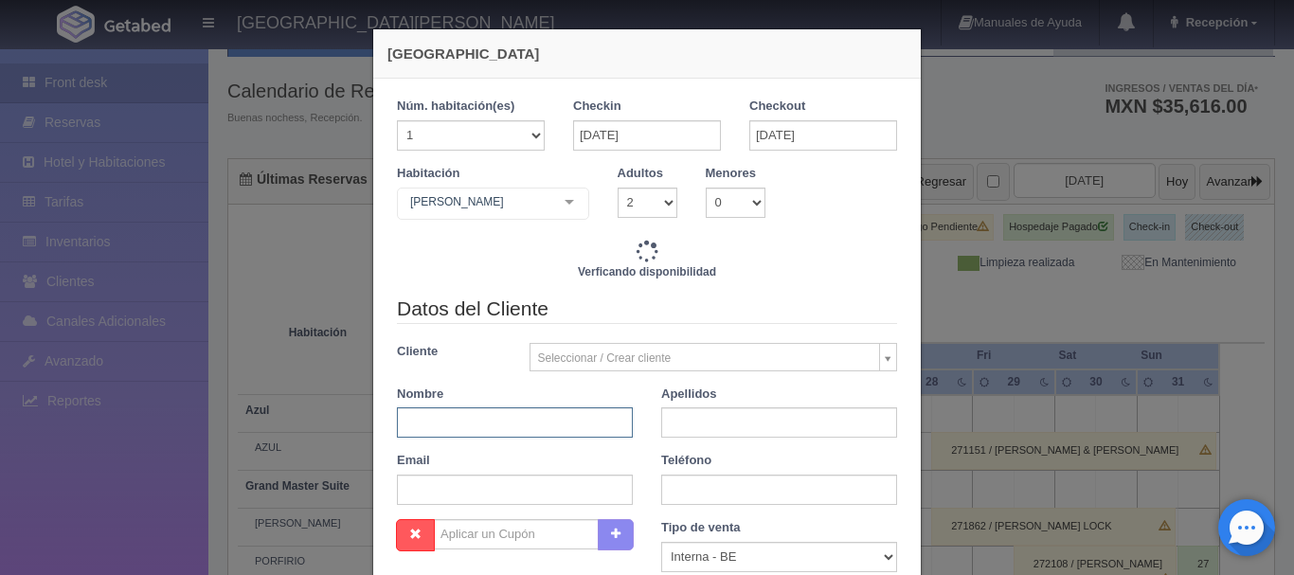
type input "12240.00"
checkbox input "false"
click at [498, 414] on input "text" at bounding box center [515, 422] width 236 height 30
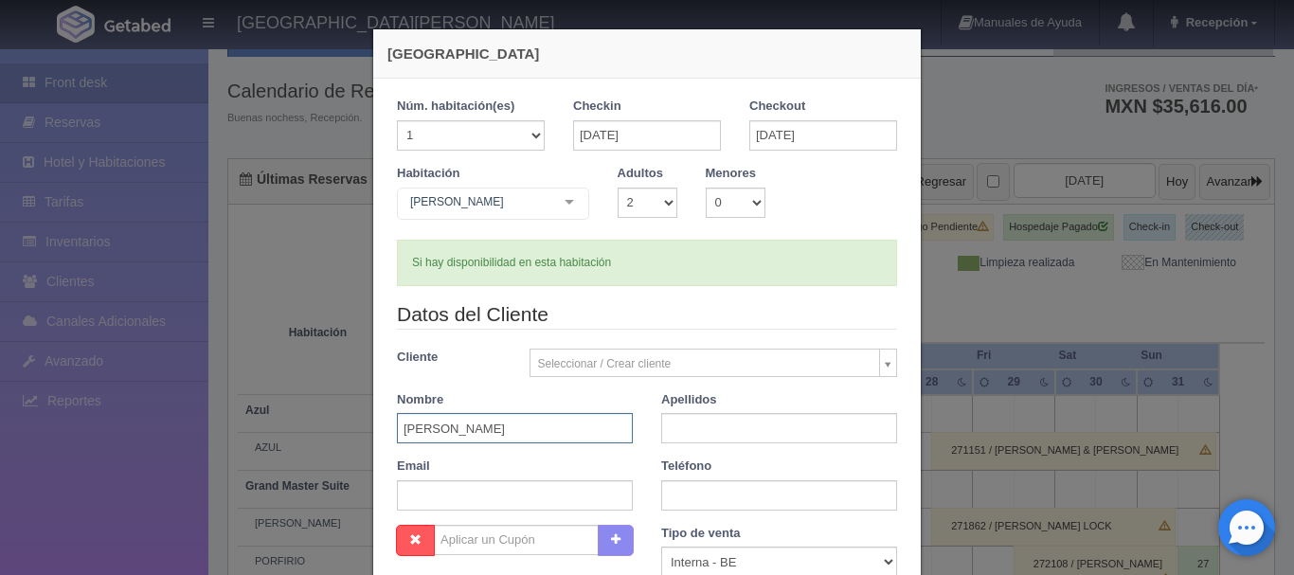
type input "TANIA"
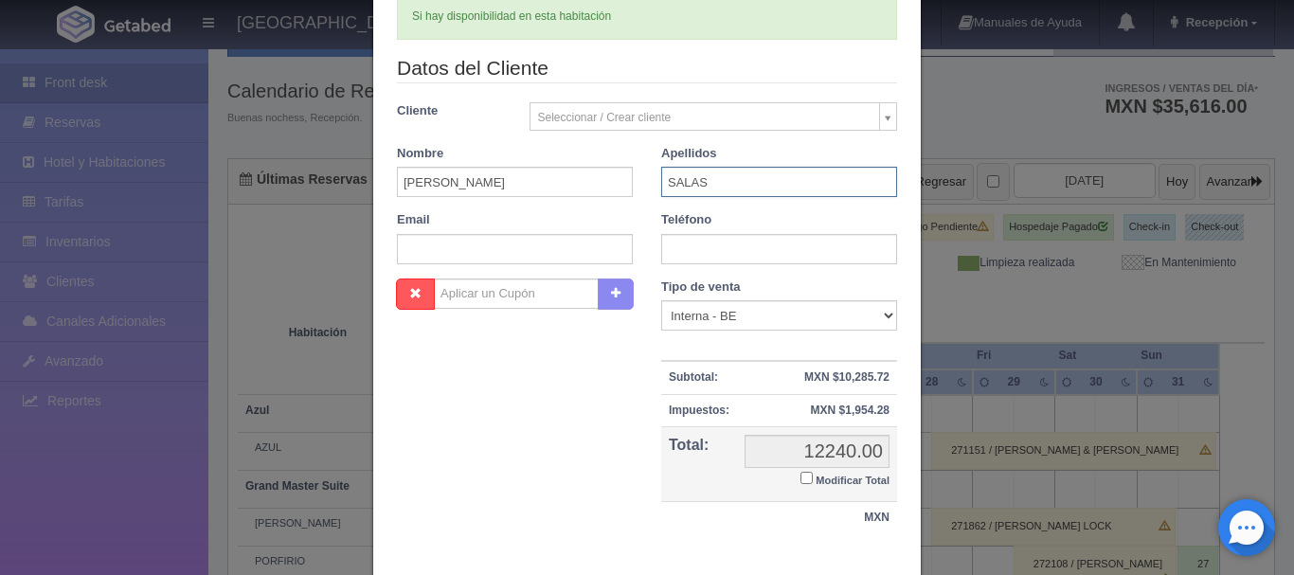
scroll to position [356, 0]
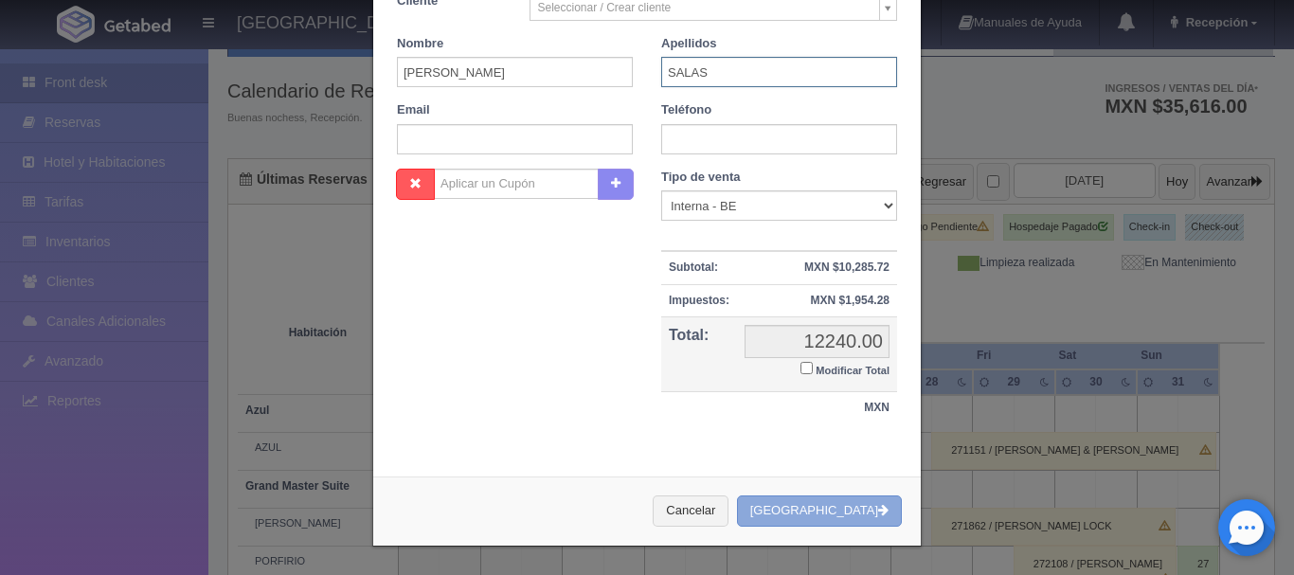
type input "SALAS"
click at [830, 520] on button "[GEOGRAPHIC_DATA]" at bounding box center [819, 511] width 165 height 31
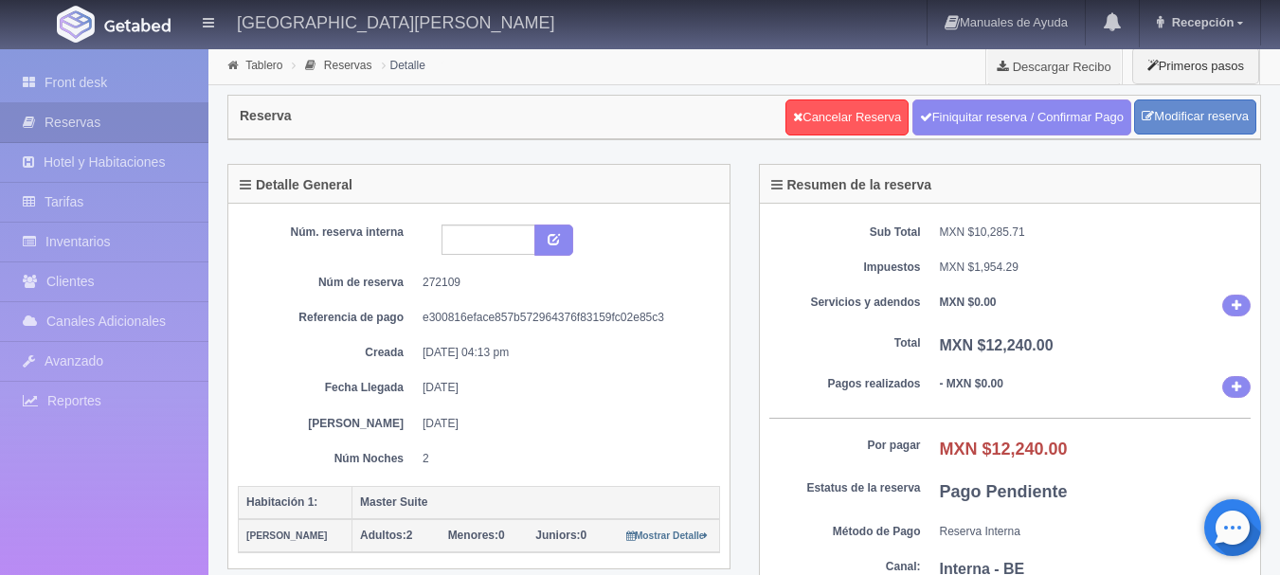
drag, startPoint x: 675, startPoint y: 83, endPoint x: 623, endPoint y: -115, distance: 204.5
click at [623, 0] on html "[GEOGRAPHIC_DATA][PERSON_NAME] Manuales de Ayuda Actualizaciones recientes Rece…" at bounding box center [640, 287] width 1280 height 575
click at [81, 92] on link "Front desk" at bounding box center [104, 82] width 208 height 39
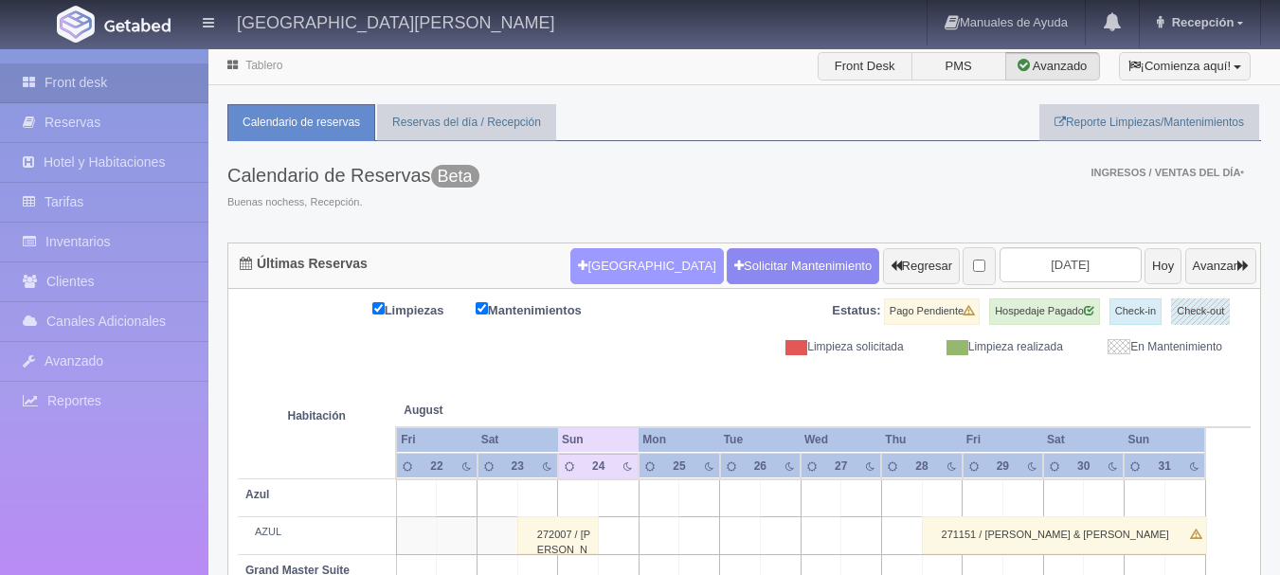
click at [595, 261] on button "[GEOGRAPHIC_DATA]" at bounding box center [646, 266] width 153 height 36
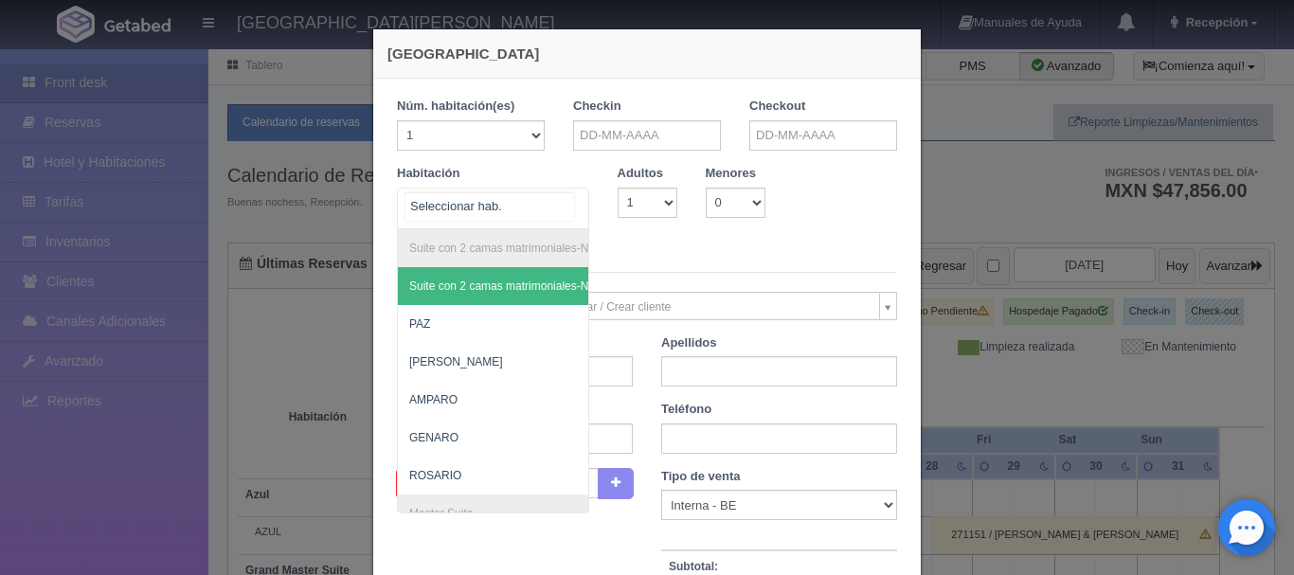
click at [556, 207] on div "Suite con 2 camas matrimoniales-No apta para menores Suite con 2 camas matrimon…" at bounding box center [493, 209] width 192 height 42
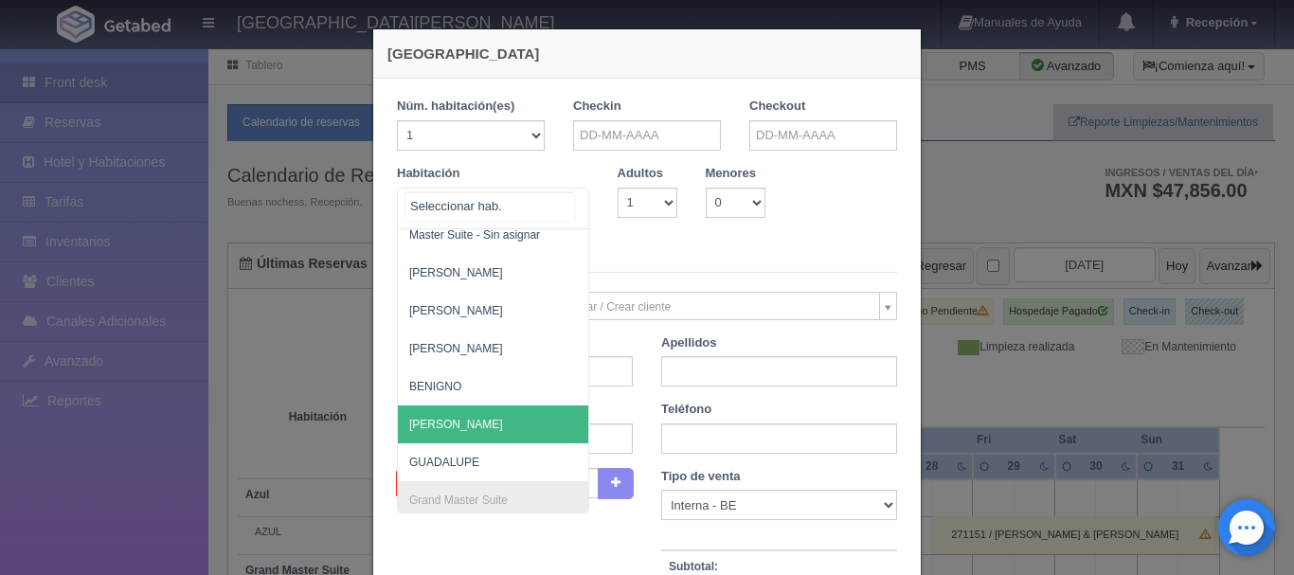
scroll to position [317, 0]
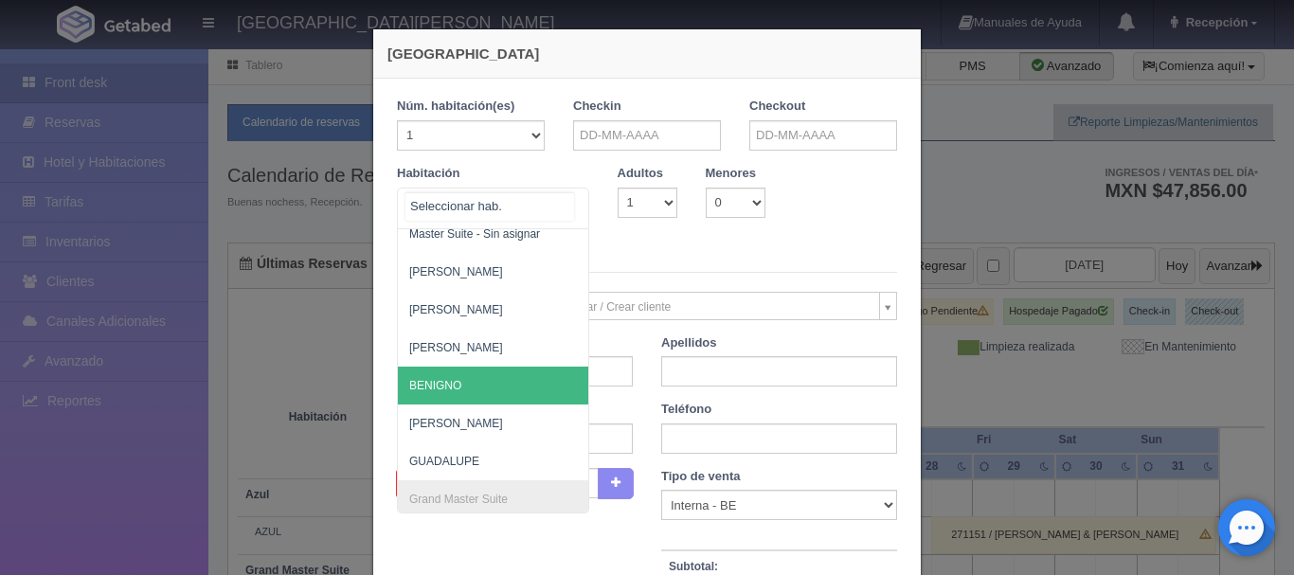
click at [473, 392] on span "BENIGNO" at bounding box center [585, 386] width 374 height 38
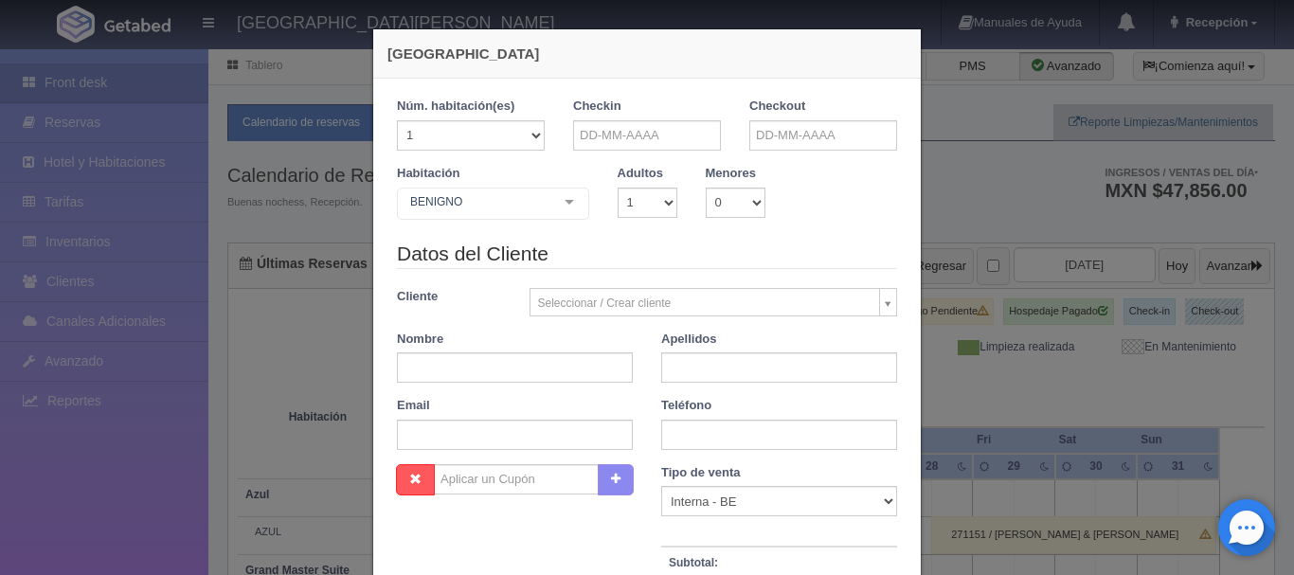
checkbox input "false"
click at [438, 366] on input "text" at bounding box center [515, 367] width 236 height 30
type input "JENNA"
click at [618, 143] on input "text" at bounding box center [647, 135] width 148 height 30
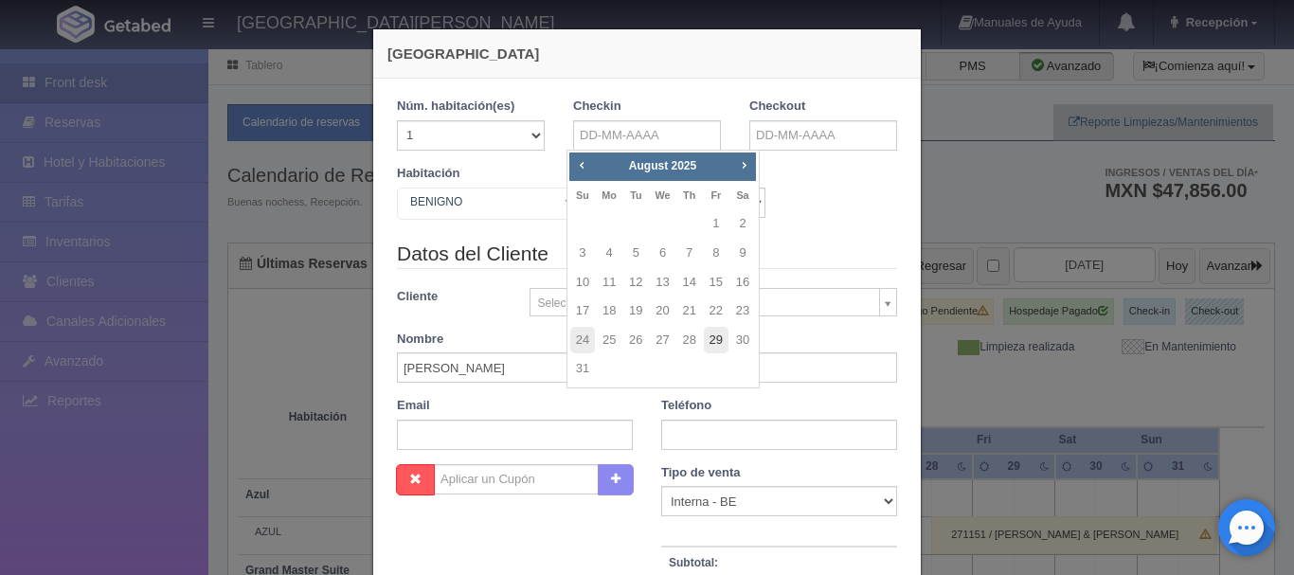
click at [709, 333] on link "29" at bounding box center [716, 340] width 25 height 27
type input "29-08-2025"
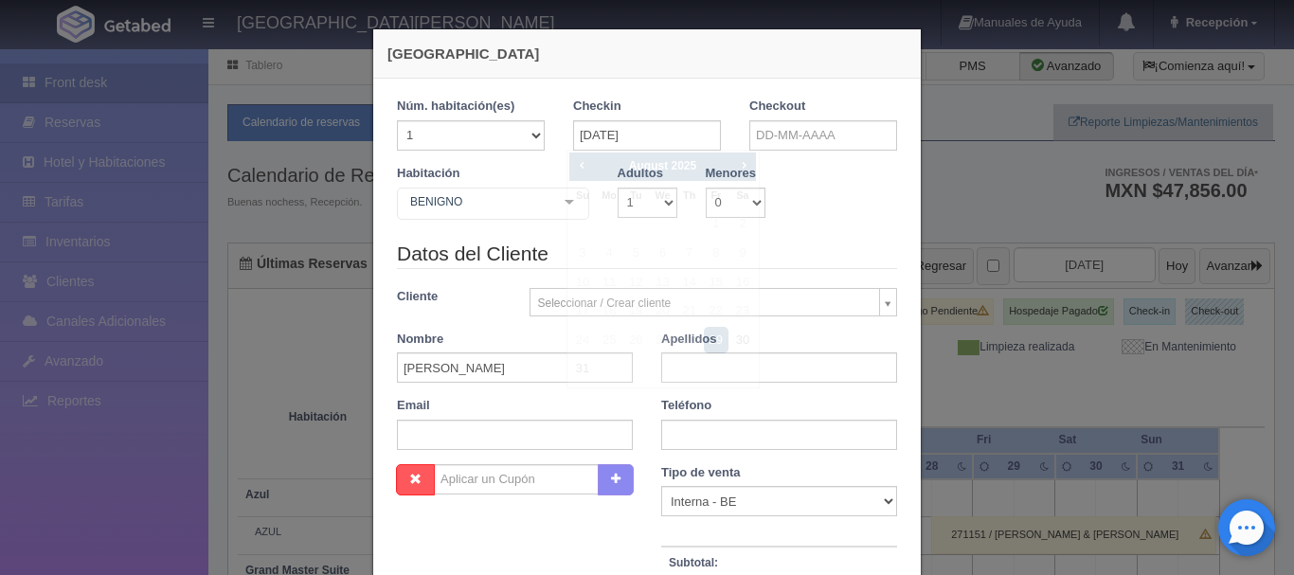
checkbox input "false"
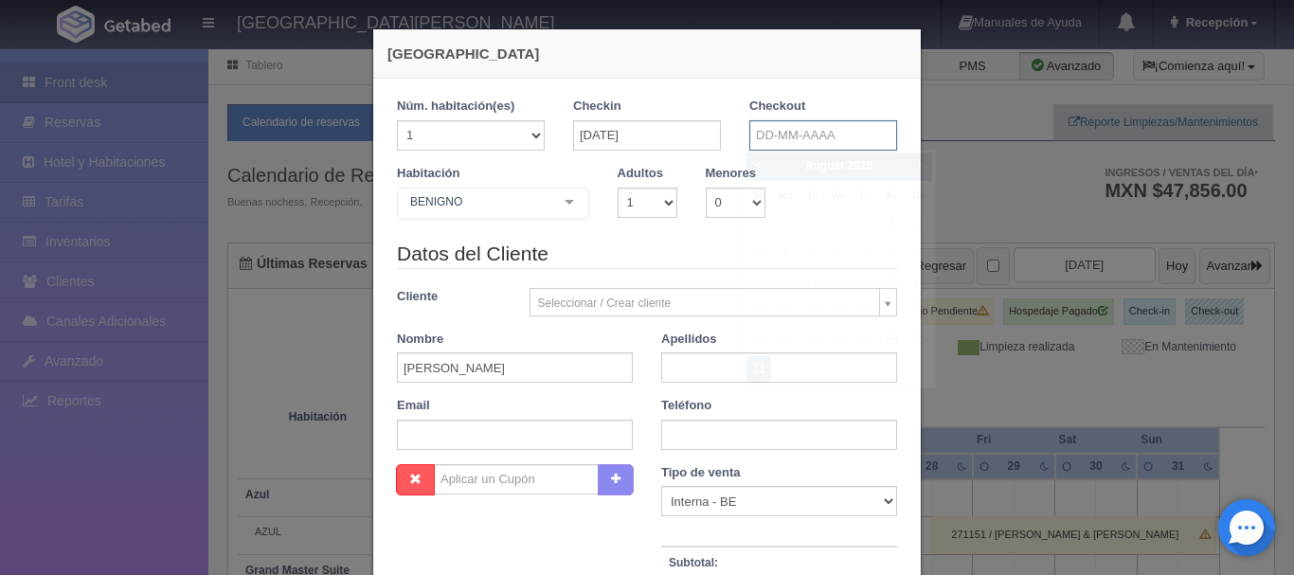
click at [765, 143] on input "text" at bounding box center [823, 135] width 148 height 30
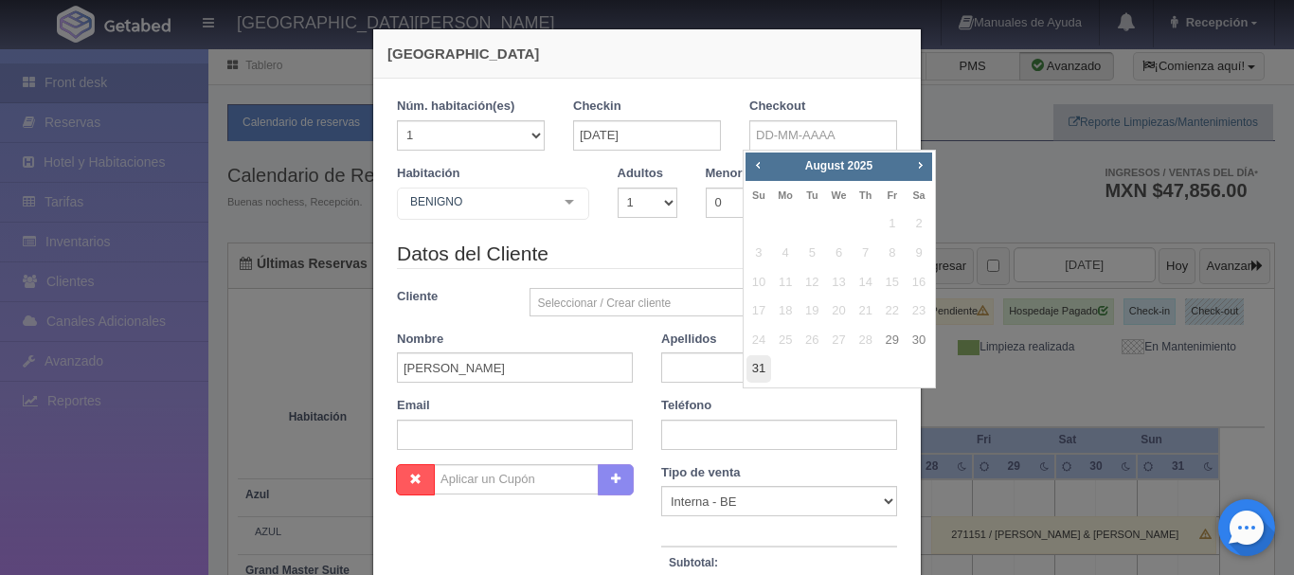
click at [762, 361] on link "31" at bounding box center [759, 368] width 25 height 27
type input "31-08-2025"
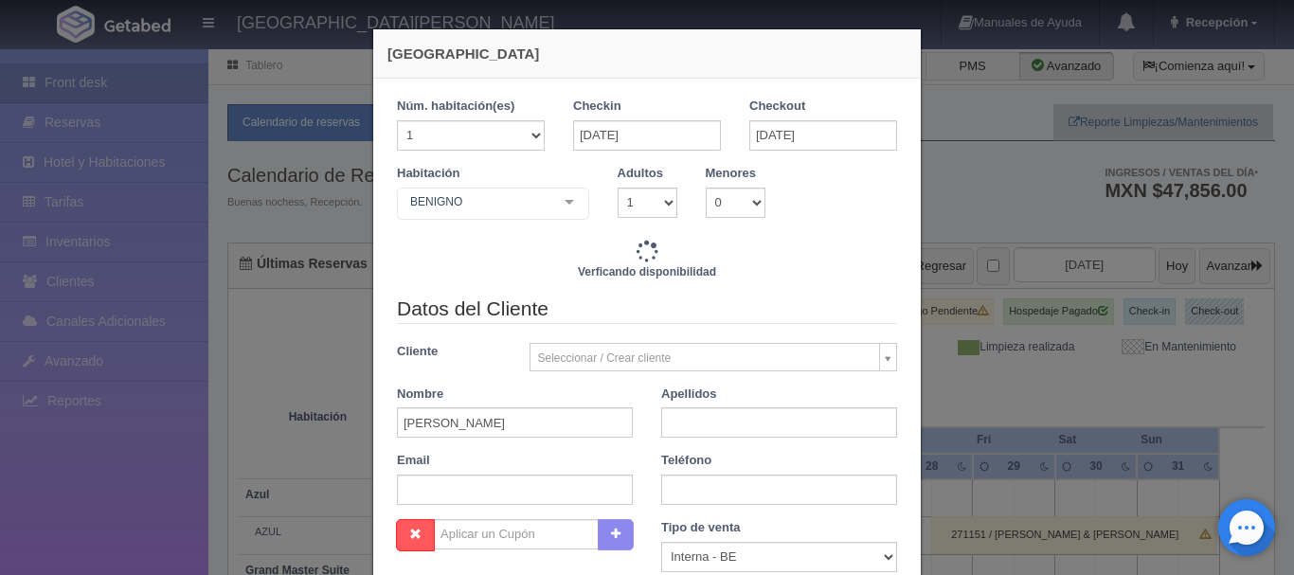
checkbox input "false"
type input "12240.00"
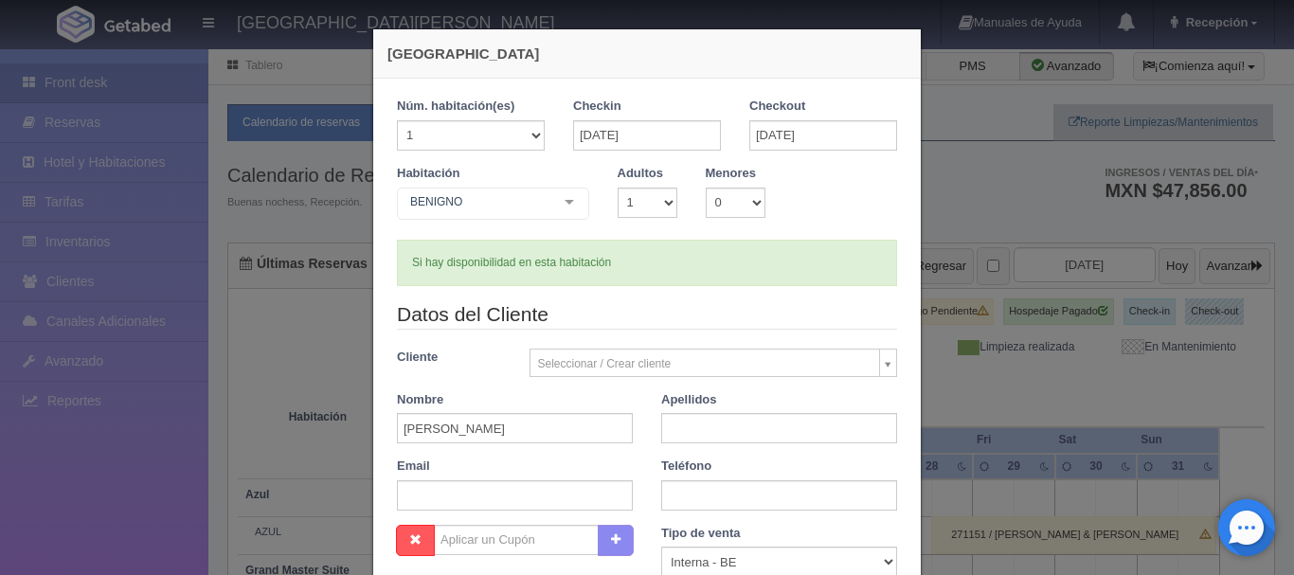
checkbox input "false"
click at [676, 424] on input "text" at bounding box center [779, 428] width 236 height 30
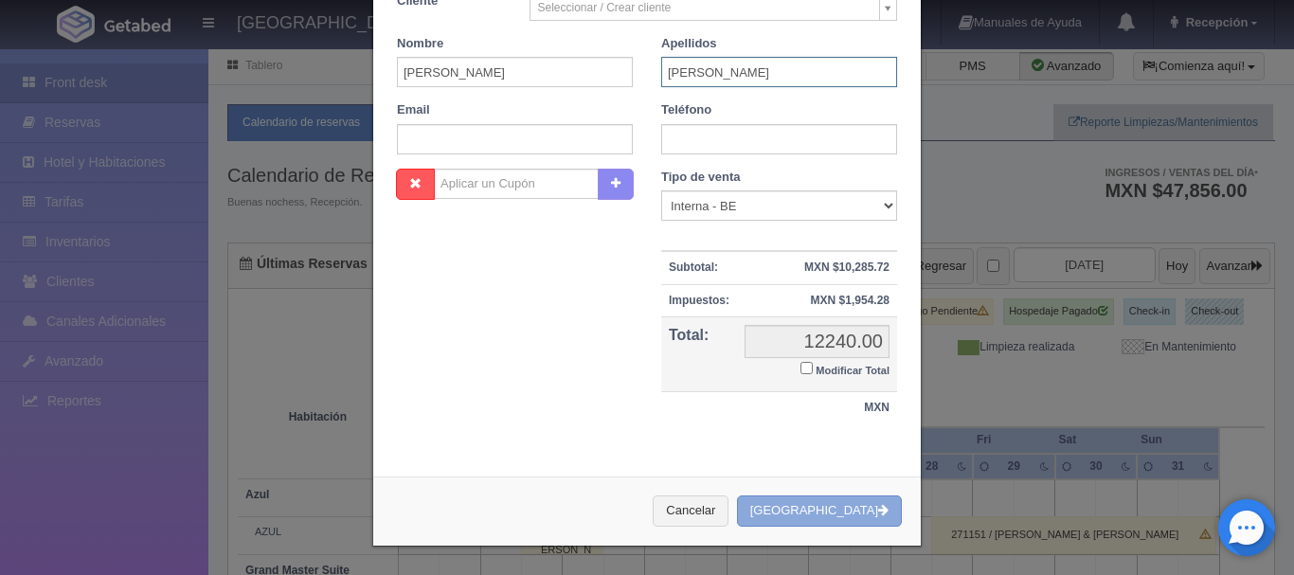
type input "CABUHAT"
click at [843, 502] on button "Crear Reserva" at bounding box center [819, 511] width 165 height 31
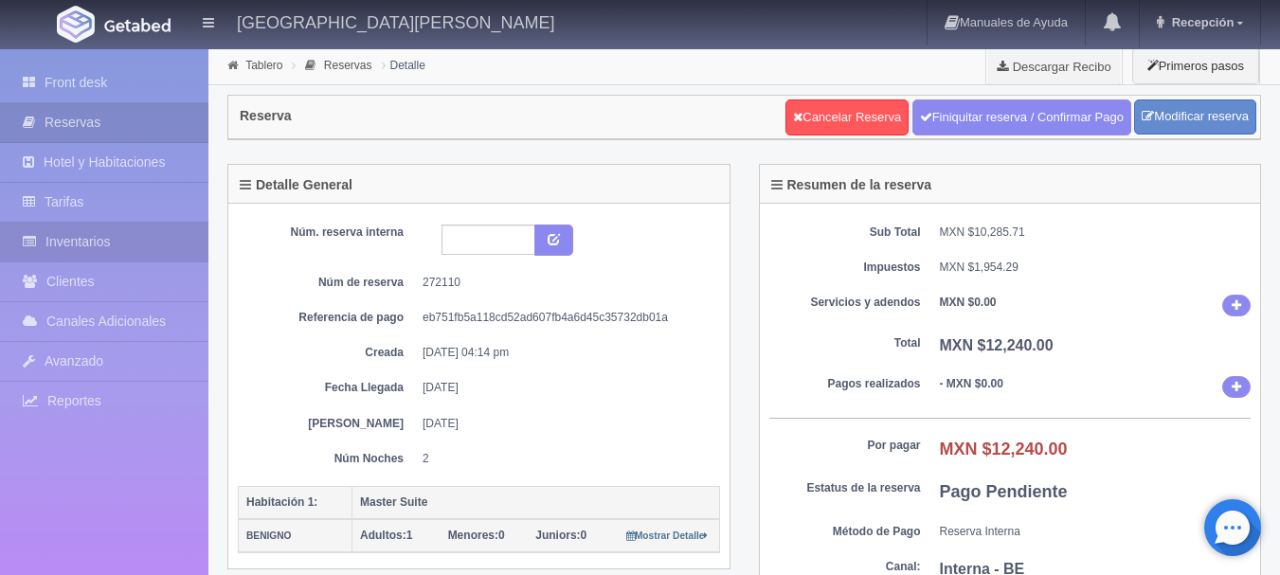
click at [86, 240] on link "Inventarios" at bounding box center [104, 242] width 208 height 39
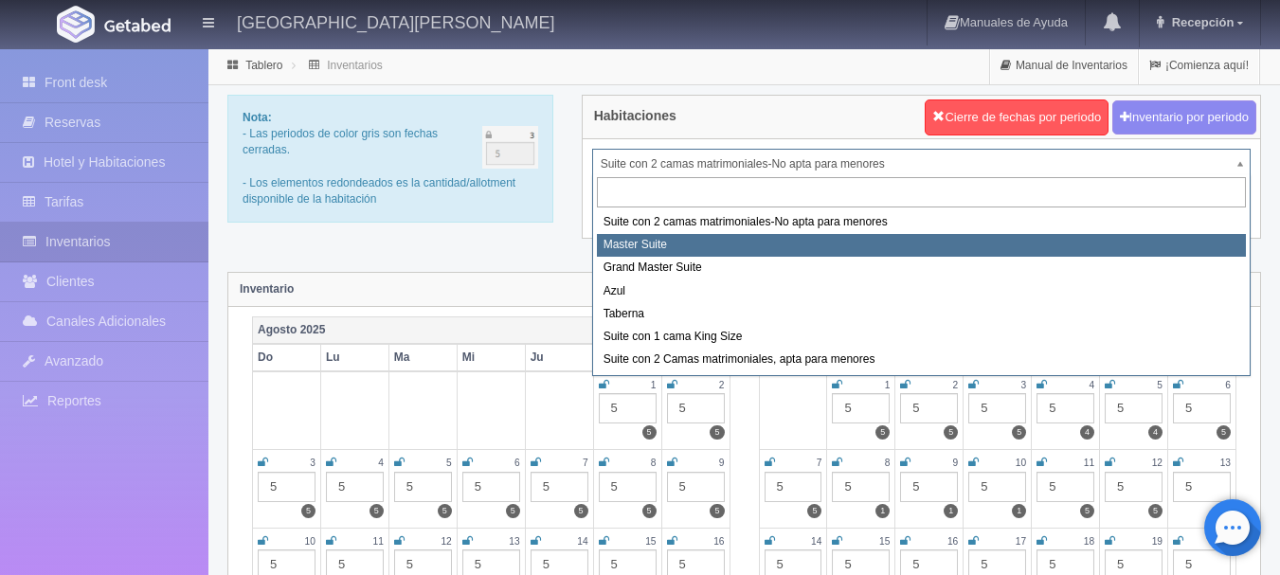
select select "1894"
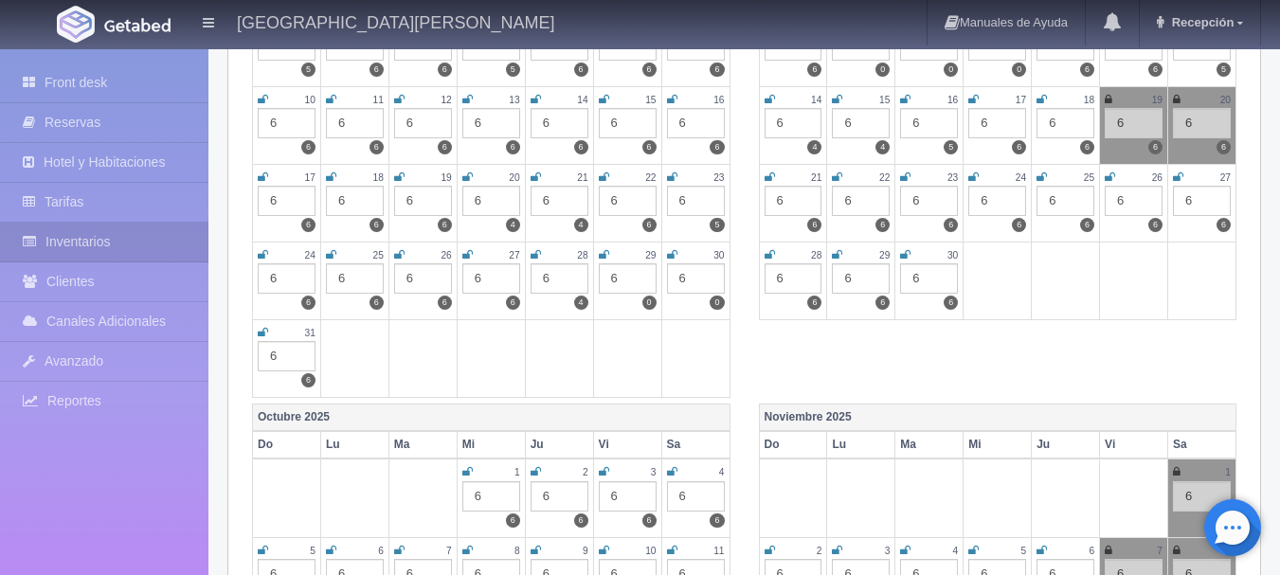
scroll to position [441, 0]
click at [604, 255] on icon at bounding box center [604, 255] width 10 height 11
click at [673, 255] on icon at bounding box center [672, 255] width 10 height 11
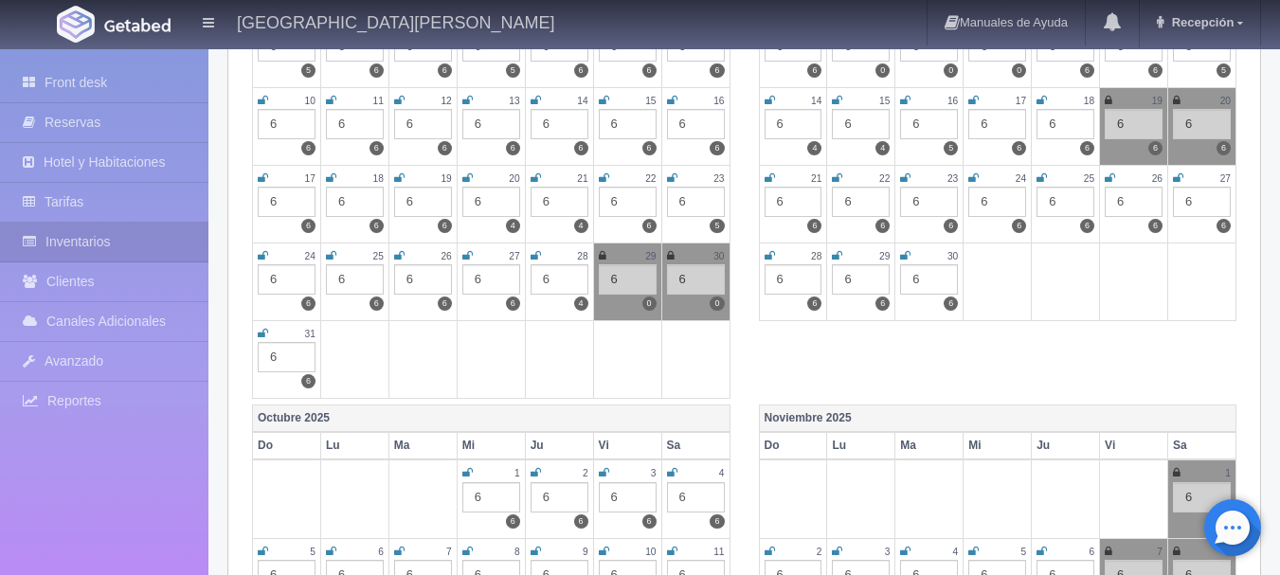
click at [262, 332] on icon at bounding box center [263, 333] width 10 height 11
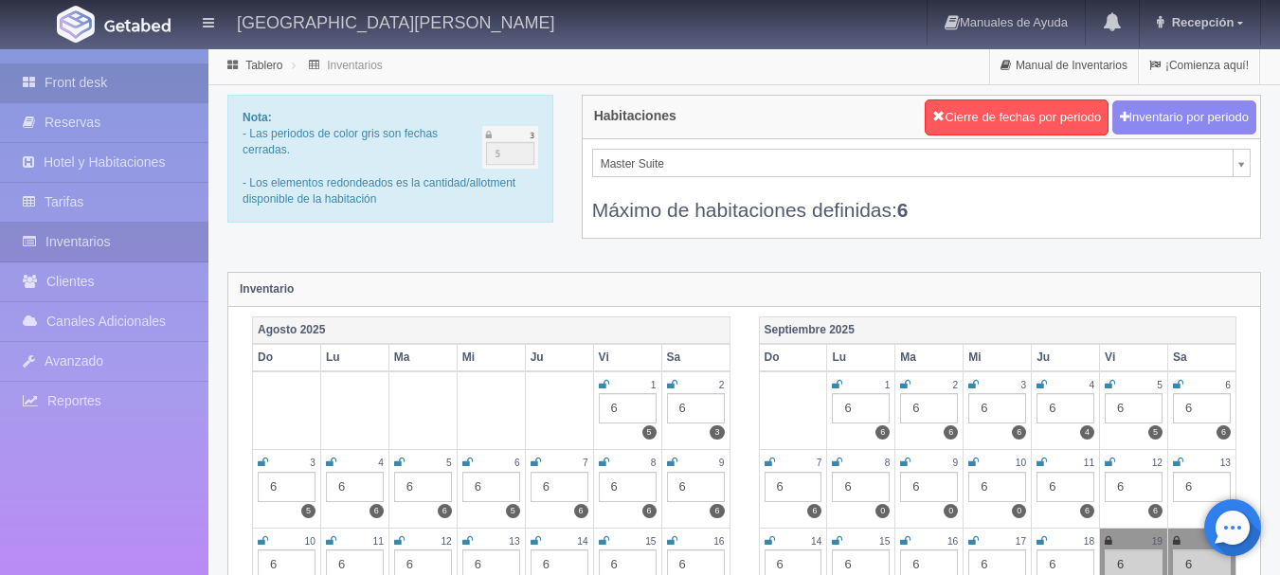
click at [110, 74] on link "Front desk" at bounding box center [104, 82] width 208 height 39
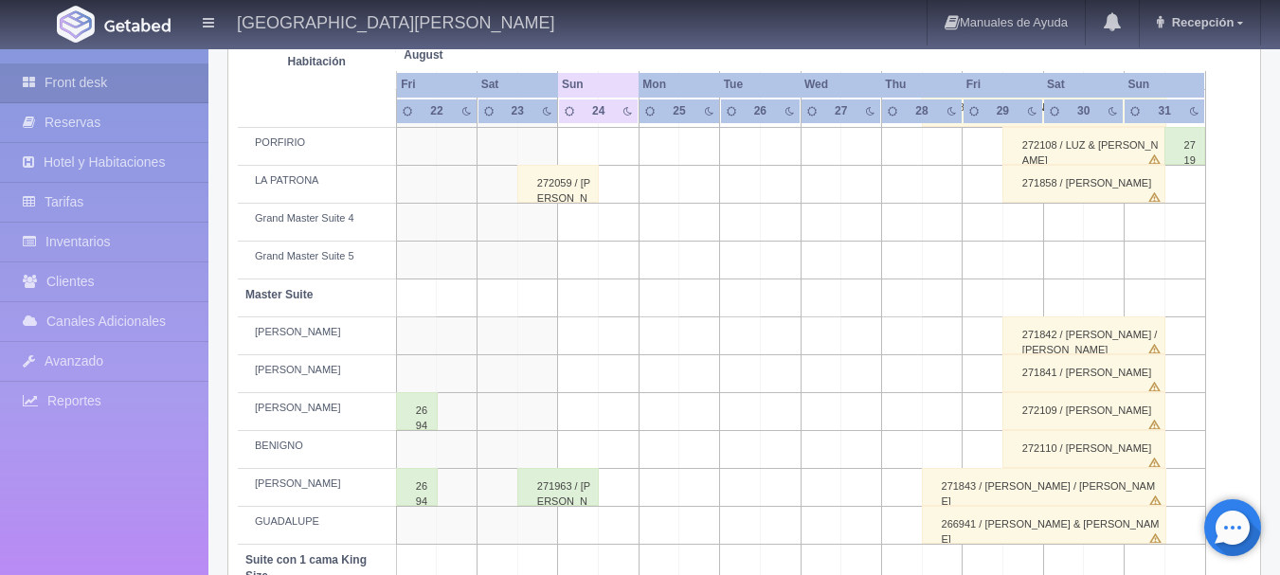
scroll to position [1006, 0]
